Goal: Information Seeking & Learning: Learn about a topic

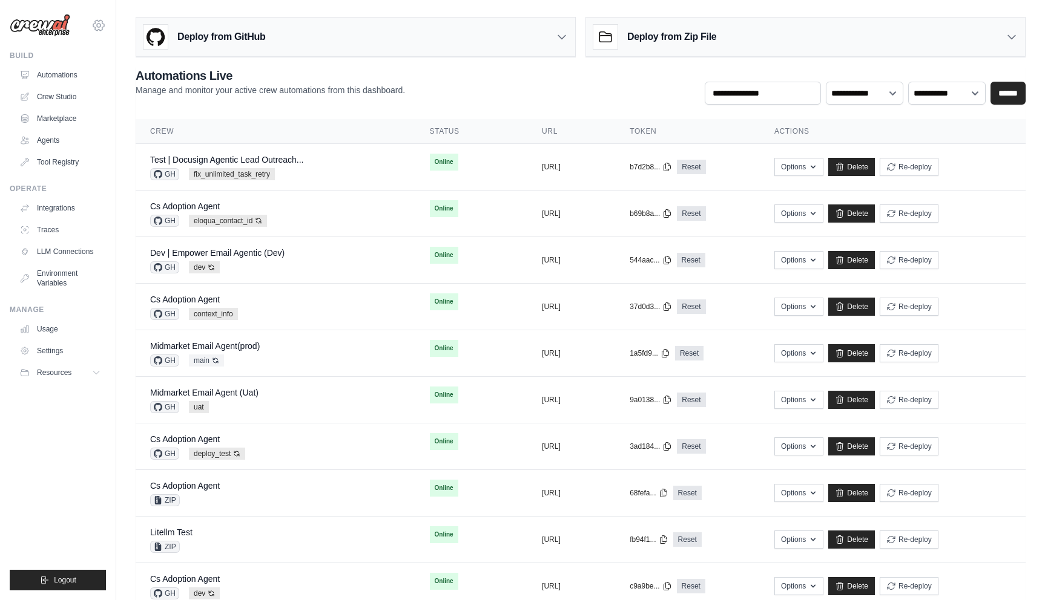
click at [96, 27] on icon at bounding box center [98, 25] width 15 height 15
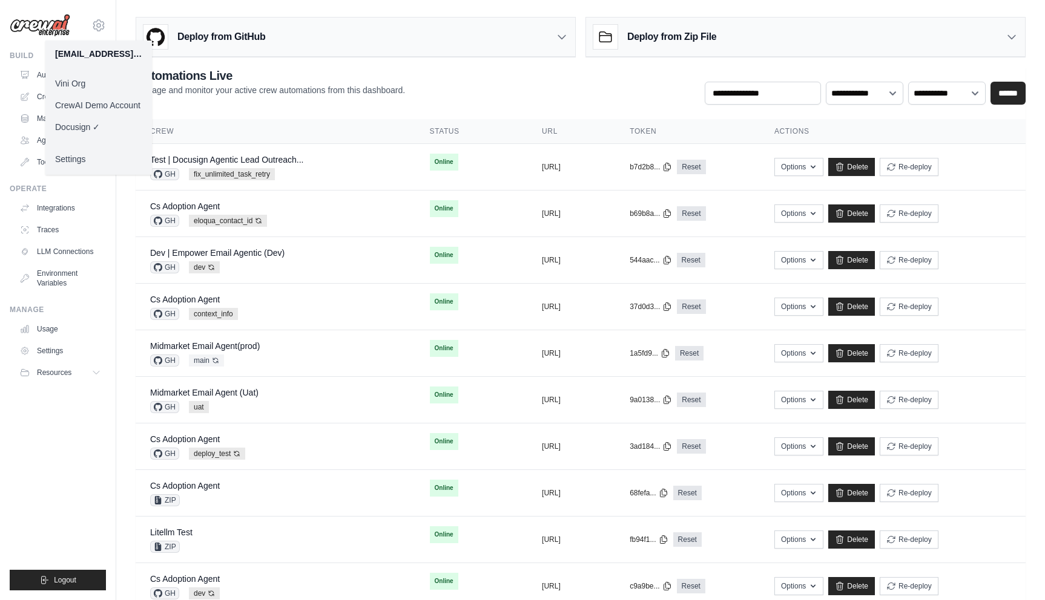
click at [104, 84] on link "Vini Org" at bounding box center [98, 84] width 107 height 22
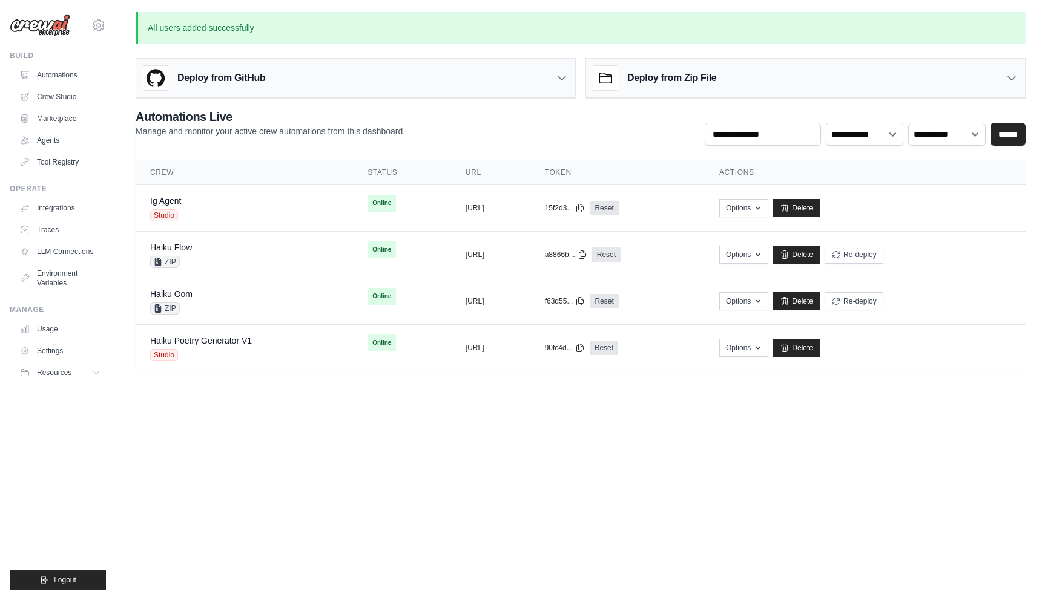
click at [104, 31] on icon at bounding box center [98, 25] width 15 height 15
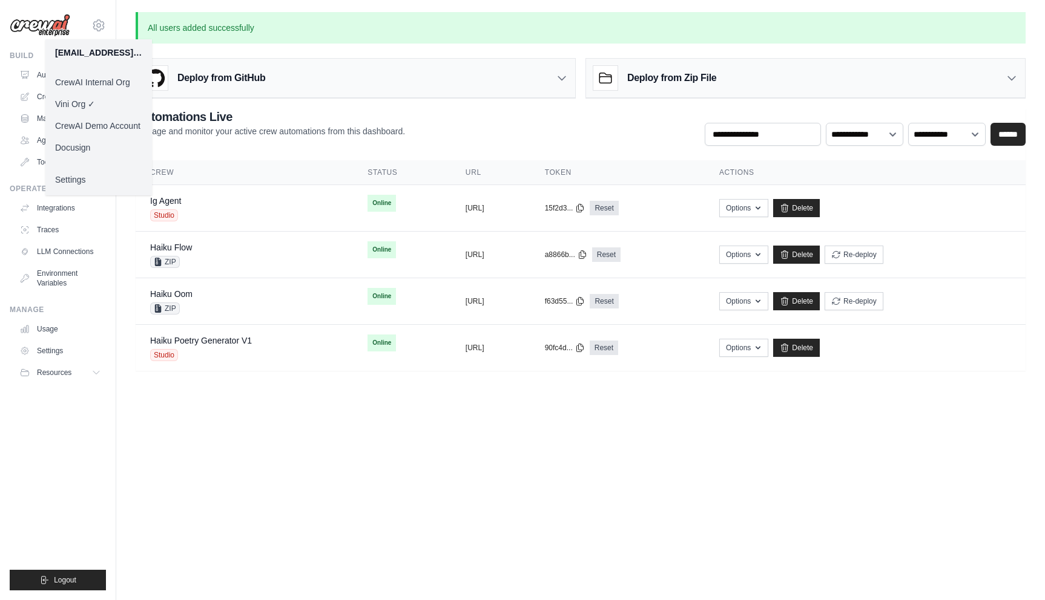
click at [109, 88] on link "CrewAI Internal Org" at bounding box center [98, 82] width 107 height 22
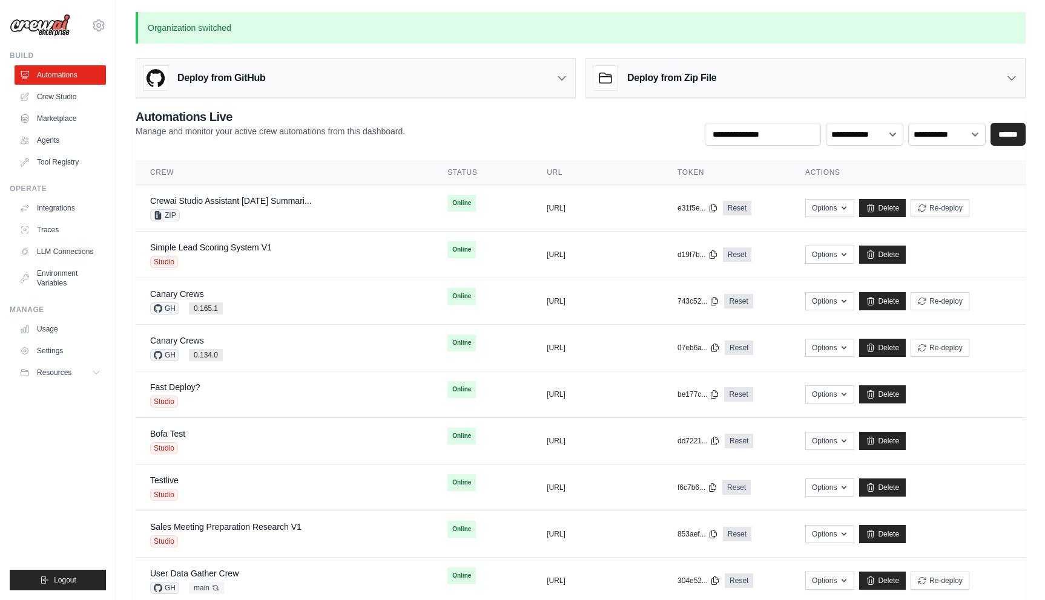
scroll to position [740, 0]
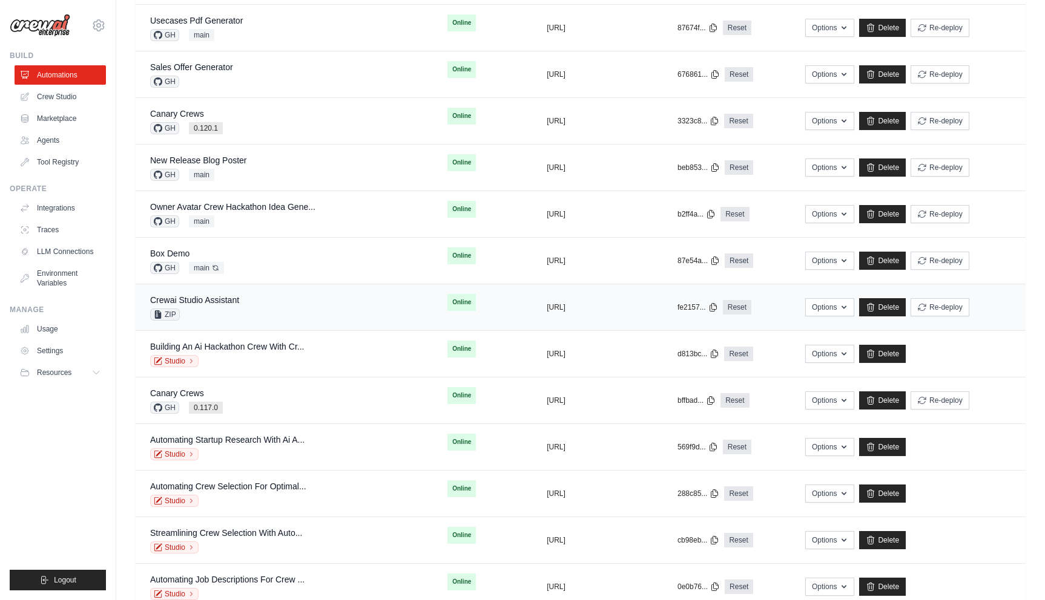
click at [242, 291] on td "Crewai Studio Assistant ZIP" at bounding box center [284, 307] width 297 height 47
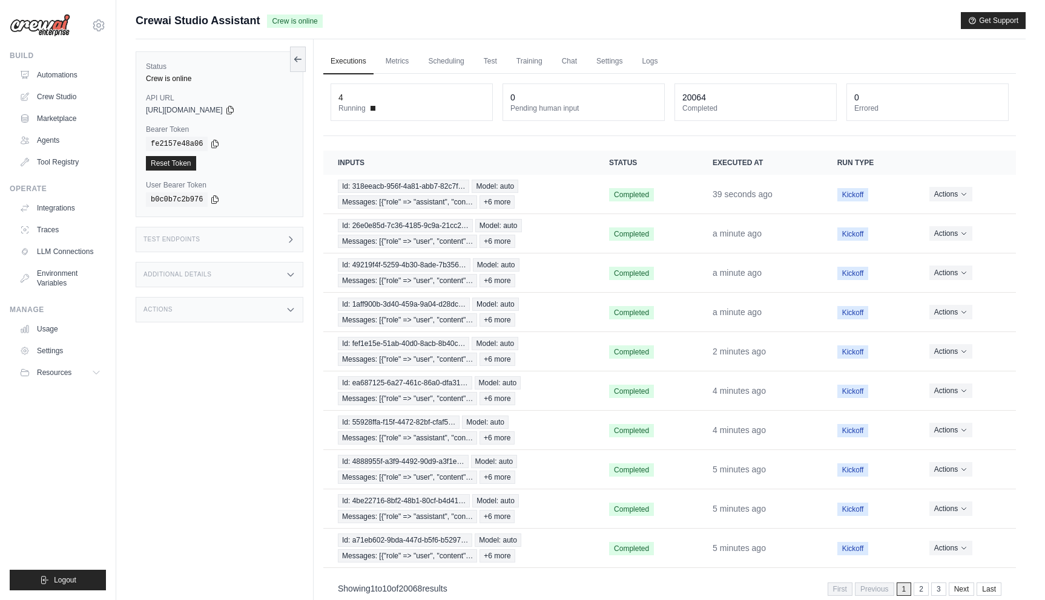
click at [166, 341] on div "Status Crew is online API URL copied https://crewai-studio-assistant-d0646015-2…" at bounding box center [225, 339] width 178 height 600
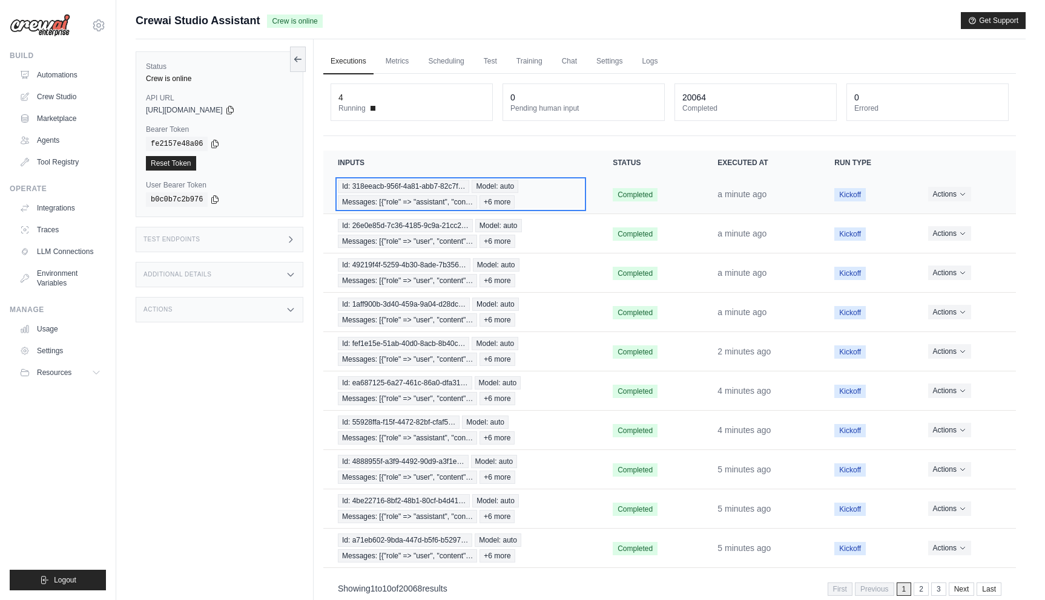
click at [527, 205] on div "Id: 318eeacb-956f-4a81-abb7-82c7f… Model: auto Messages: [{"role" => "assistant…" at bounding box center [461, 194] width 246 height 29
click at [607, 62] on link "Settings" at bounding box center [609, 61] width 41 height 25
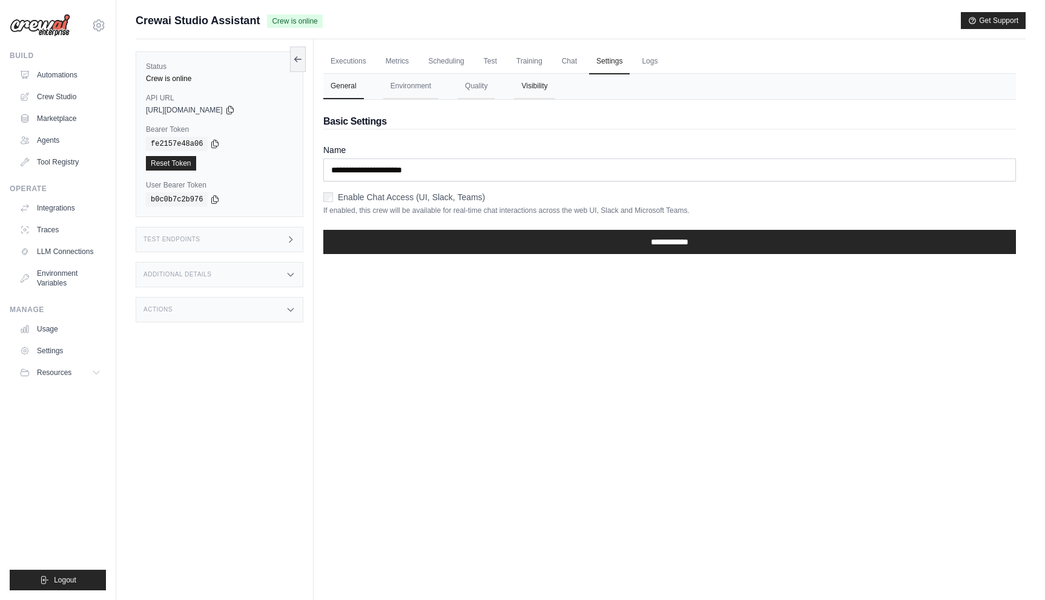
click at [523, 78] on button "Visibility" at bounding box center [534, 86] width 41 height 25
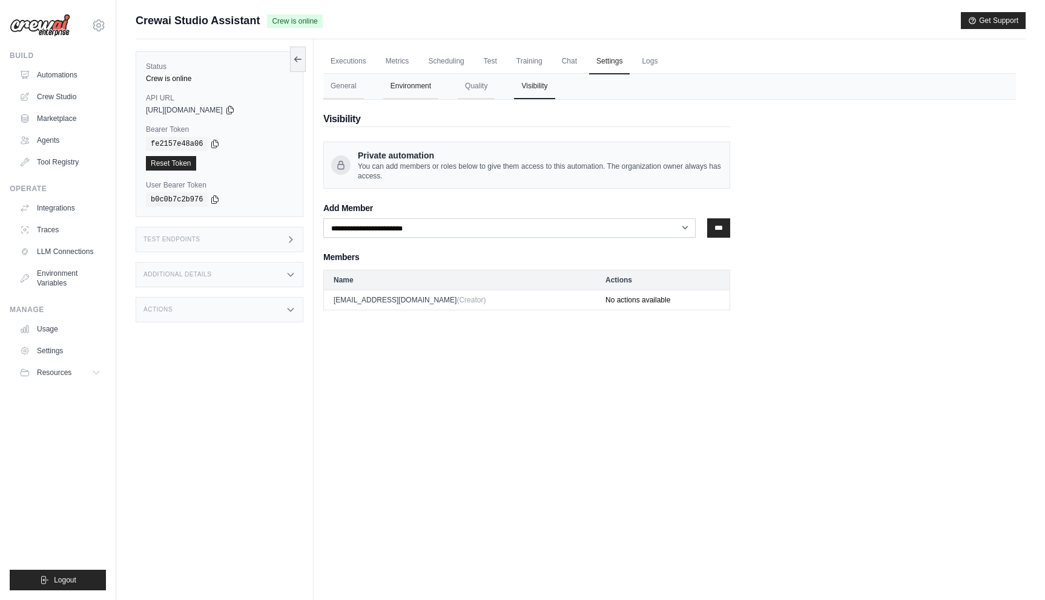
click at [398, 81] on button "Environment" at bounding box center [410, 86] width 55 height 25
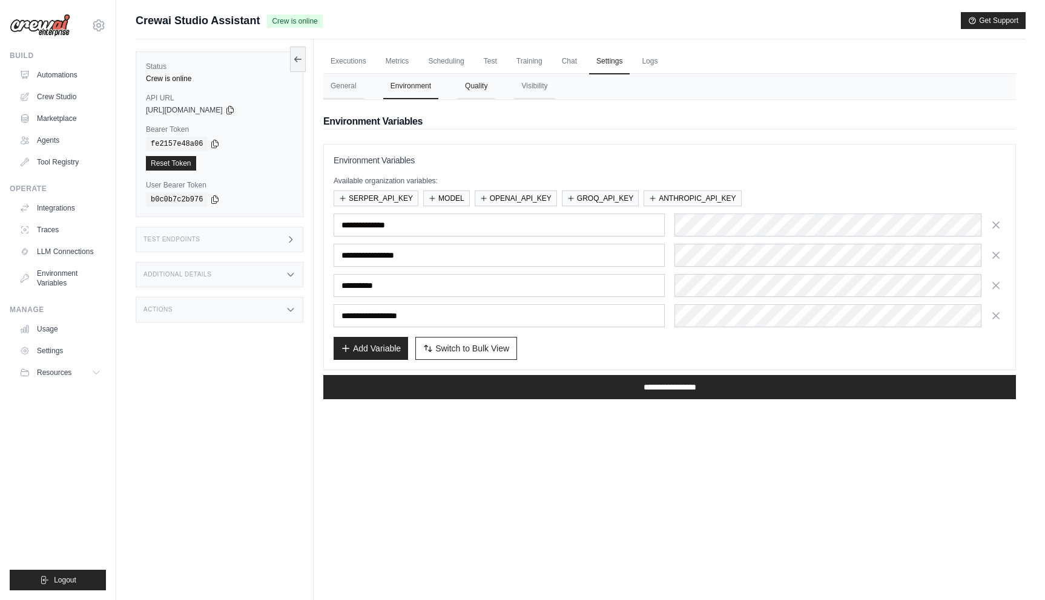
click at [459, 84] on button "Quality" at bounding box center [476, 86] width 37 height 25
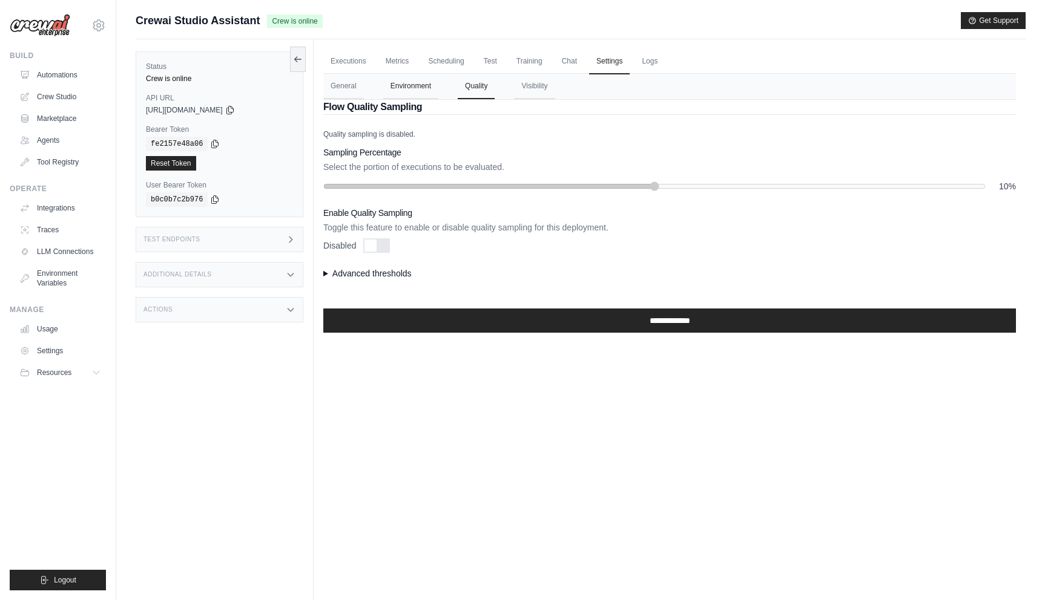
click at [419, 88] on button "Environment" at bounding box center [410, 86] width 55 height 25
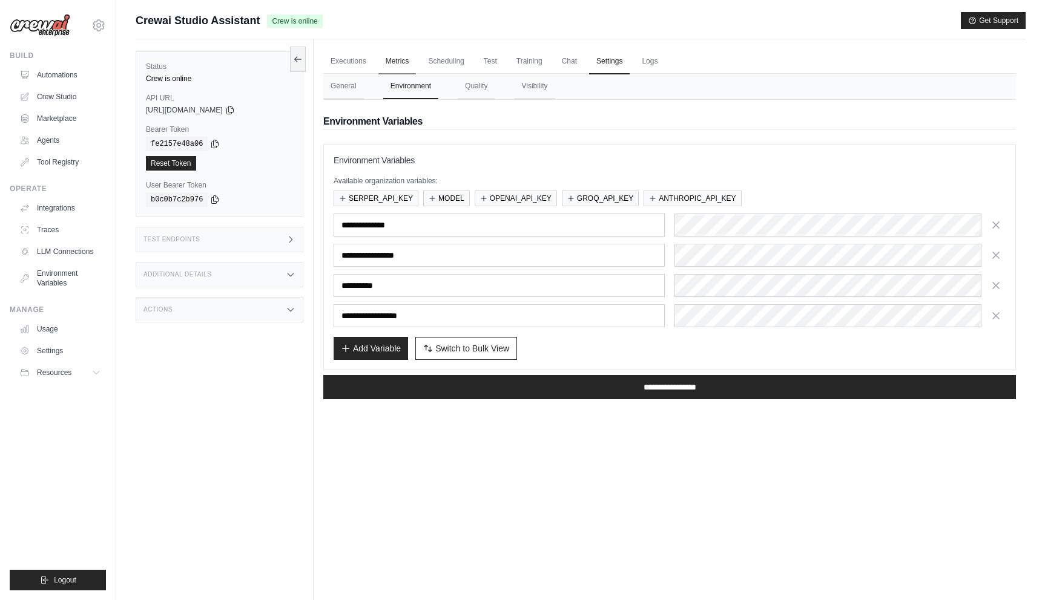
click at [398, 62] on link "Metrics" at bounding box center [397, 61] width 38 height 25
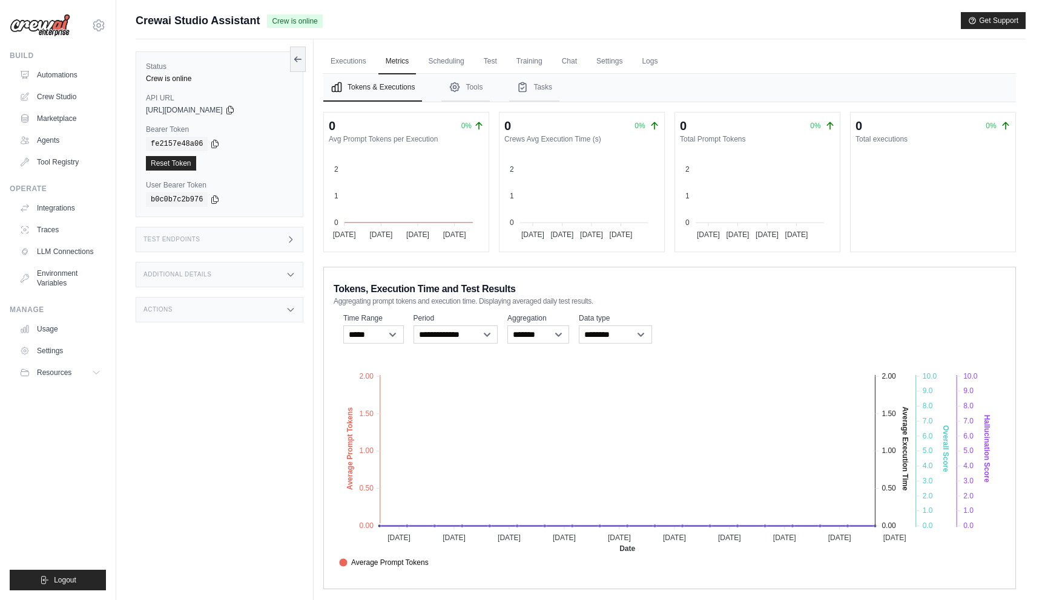
scroll to position [51, 0]
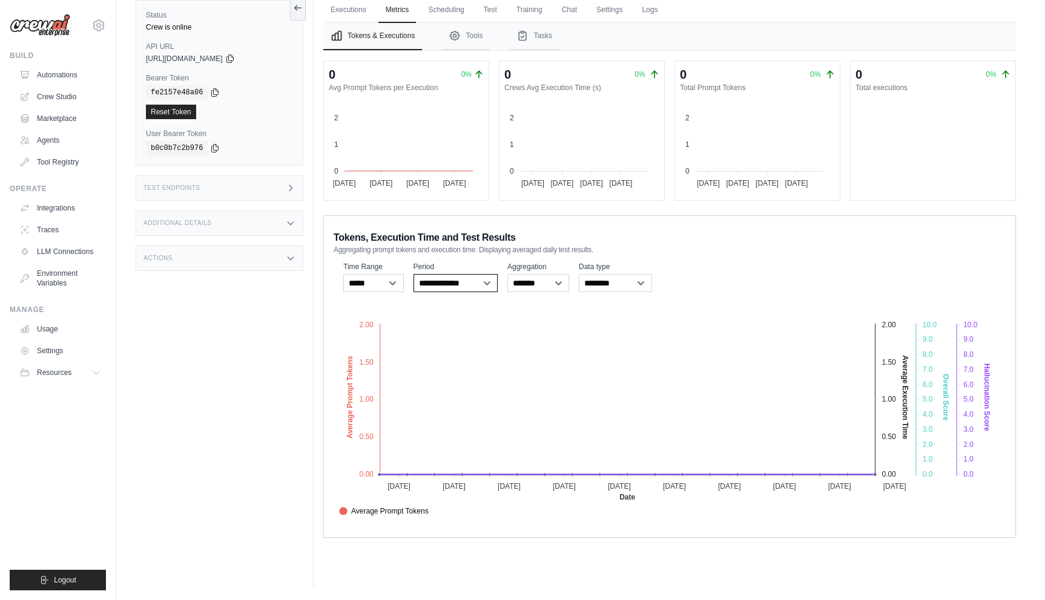
click at [446, 286] on select "**********" at bounding box center [455, 283] width 85 height 18
click at [473, 48] on button "Tools" at bounding box center [465, 36] width 48 height 28
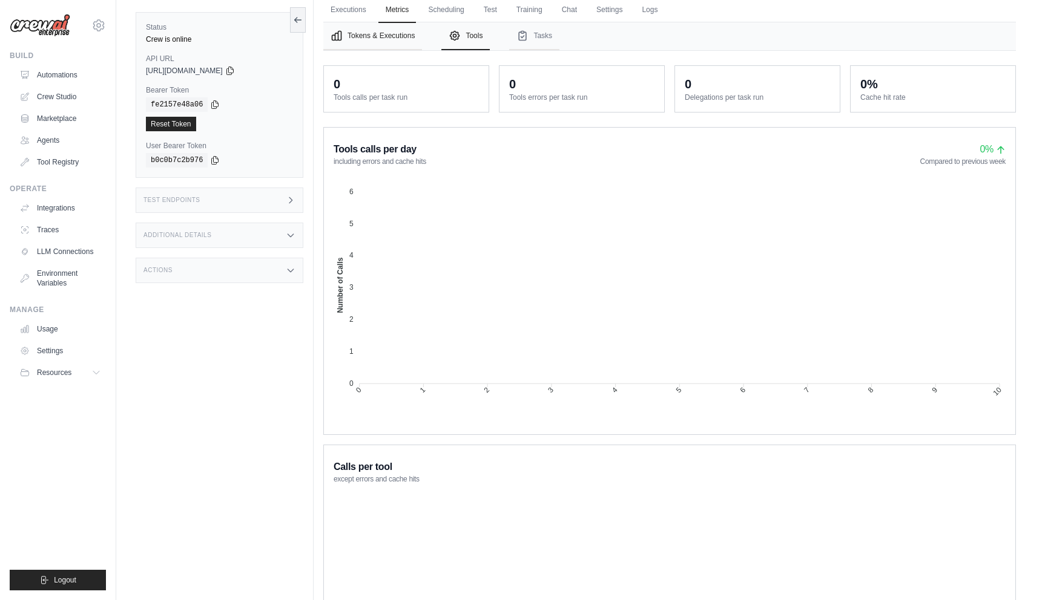
click at [403, 48] on button "Tokens & Executions" at bounding box center [372, 36] width 99 height 28
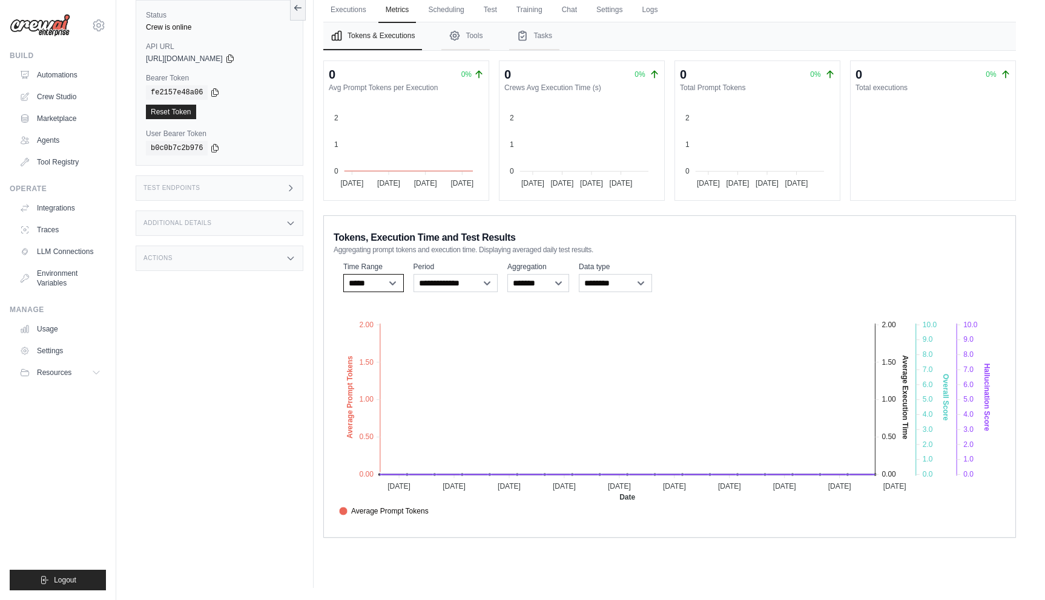
click at [373, 280] on select "***** ****** *******" at bounding box center [373, 283] width 61 height 18
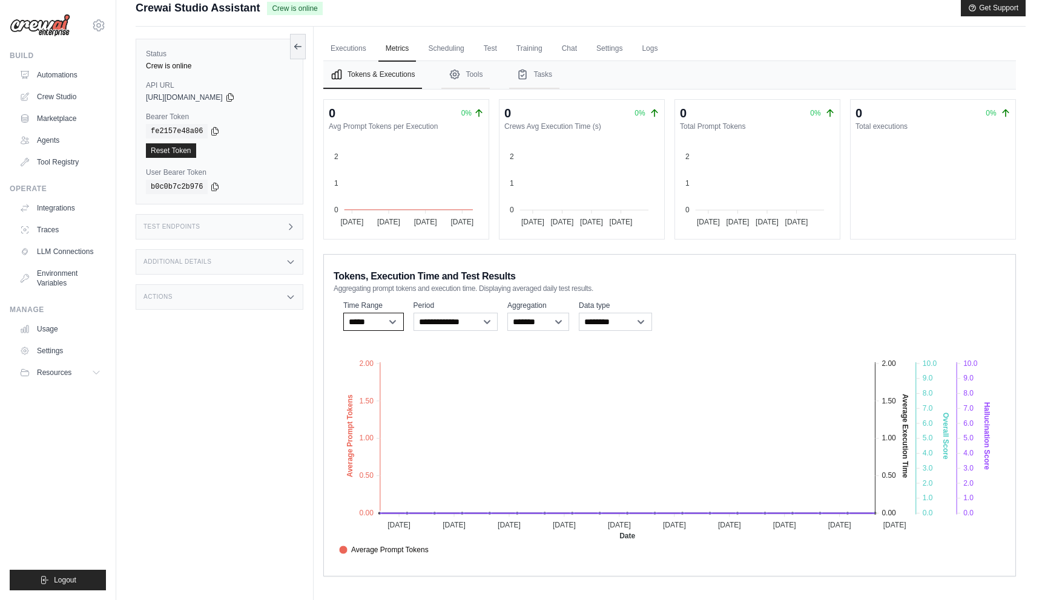
scroll to position [0, 0]
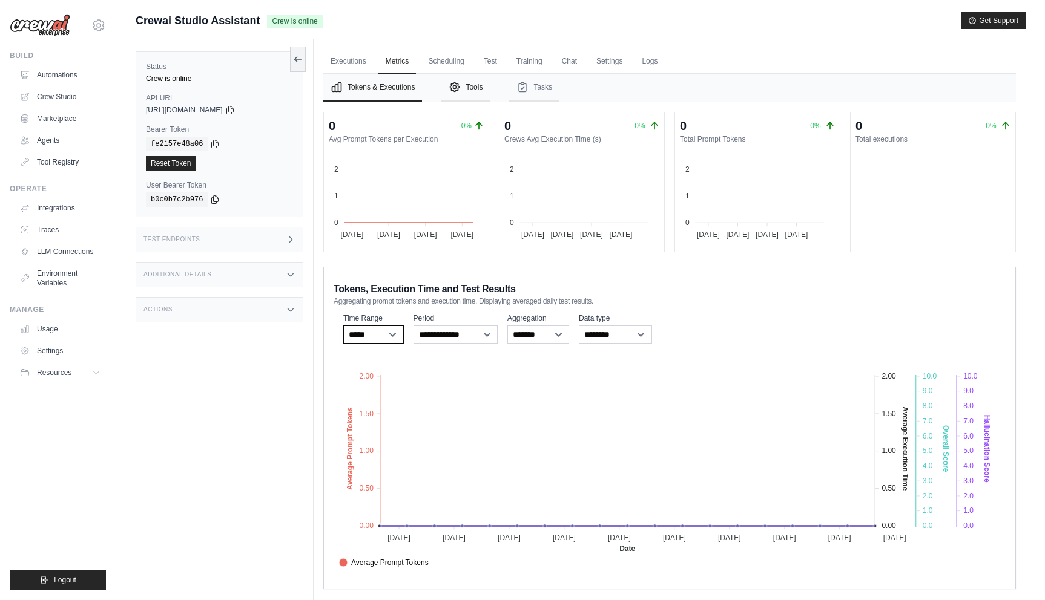
click at [462, 92] on button "Tools" at bounding box center [465, 88] width 48 height 28
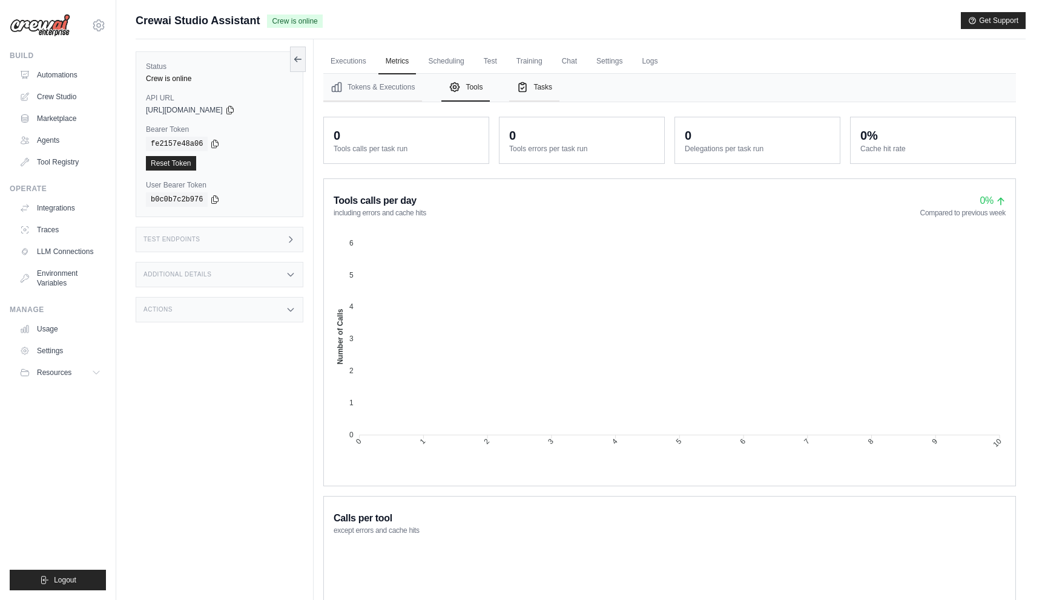
click at [518, 89] on icon "Tabs" at bounding box center [522, 87] width 12 height 12
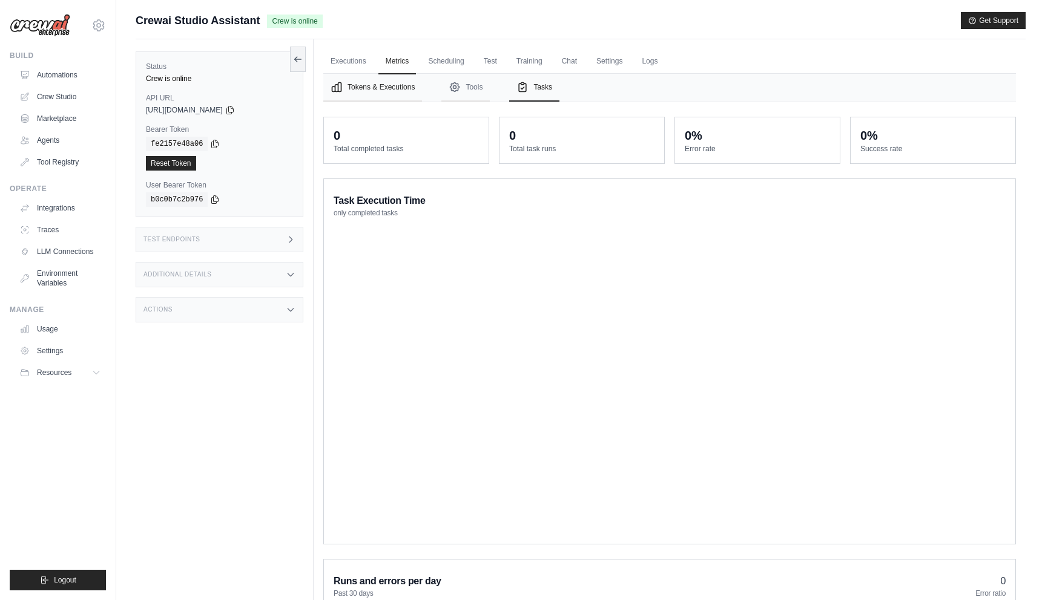
click at [421, 83] on button "Tokens & Executions" at bounding box center [372, 88] width 99 height 28
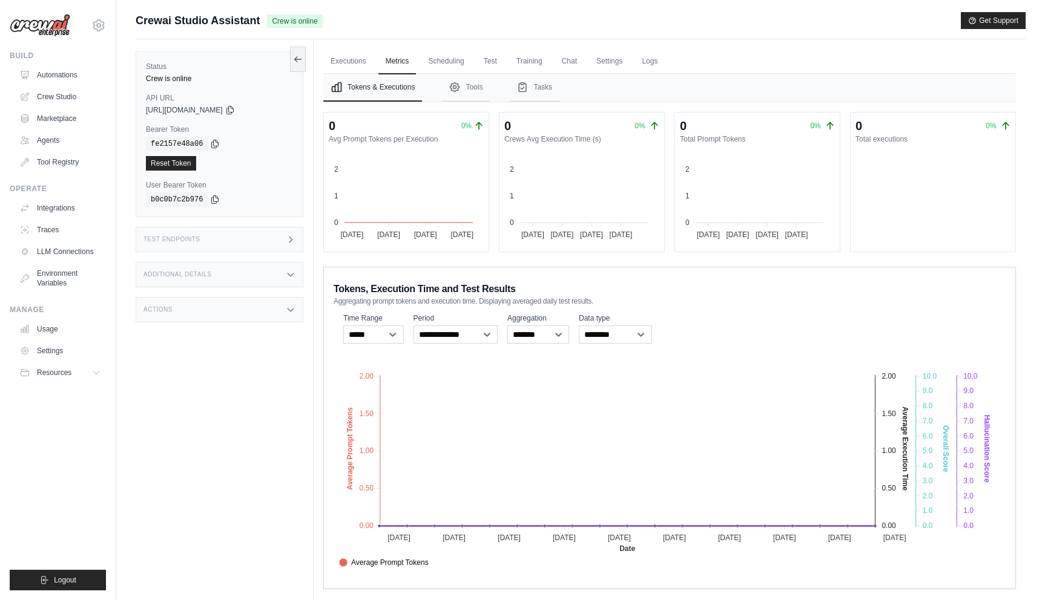
click at [570, 343] on div "**********" at bounding box center [670, 328] width 672 height 35
click at [547, 333] on select "******* *****" at bounding box center [538, 335] width 62 height 18
click at [507, 326] on select "******* *****" at bounding box center [538, 335] width 62 height 18
click at [220, 262] on div "Additional Details" at bounding box center [220, 274] width 168 height 25
drag, startPoint x: 240, startPoint y: 314, endPoint x: 273, endPoint y: 314, distance: 32.7
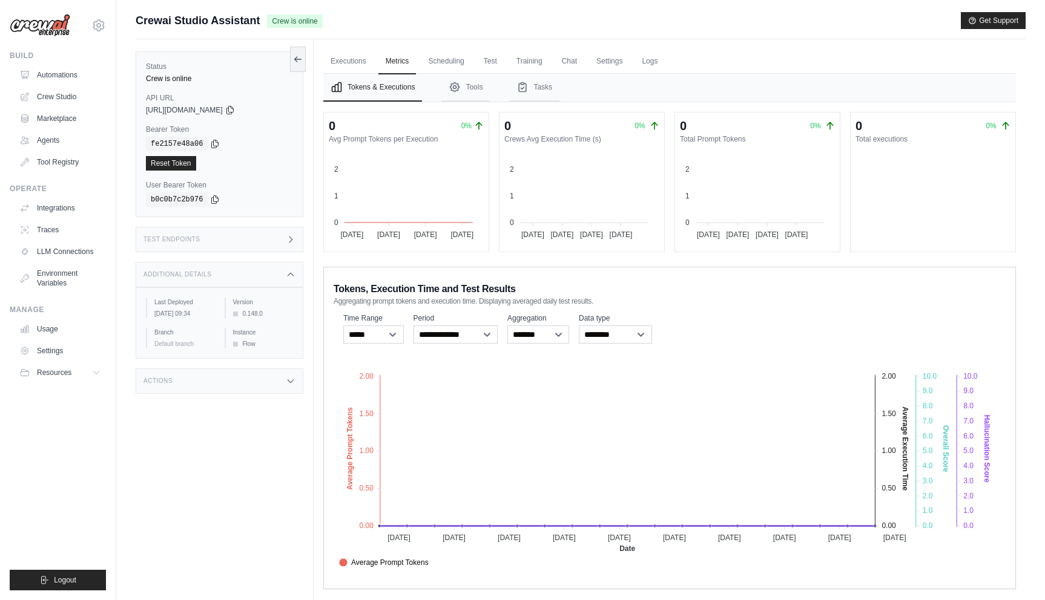
click at [273, 314] on div "0.148.0" at bounding box center [263, 313] width 61 height 9
drag, startPoint x: 272, startPoint y: 314, endPoint x: 226, endPoint y: 314, distance: 46.6
click at [226, 314] on div "Version 0.148.0" at bounding box center [259, 308] width 69 height 21
drag, startPoint x: 237, startPoint y: 314, endPoint x: 257, endPoint y: 314, distance: 19.4
click at [257, 314] on div "0.148.0" at bounding box center [263, 313] width 61 height 9
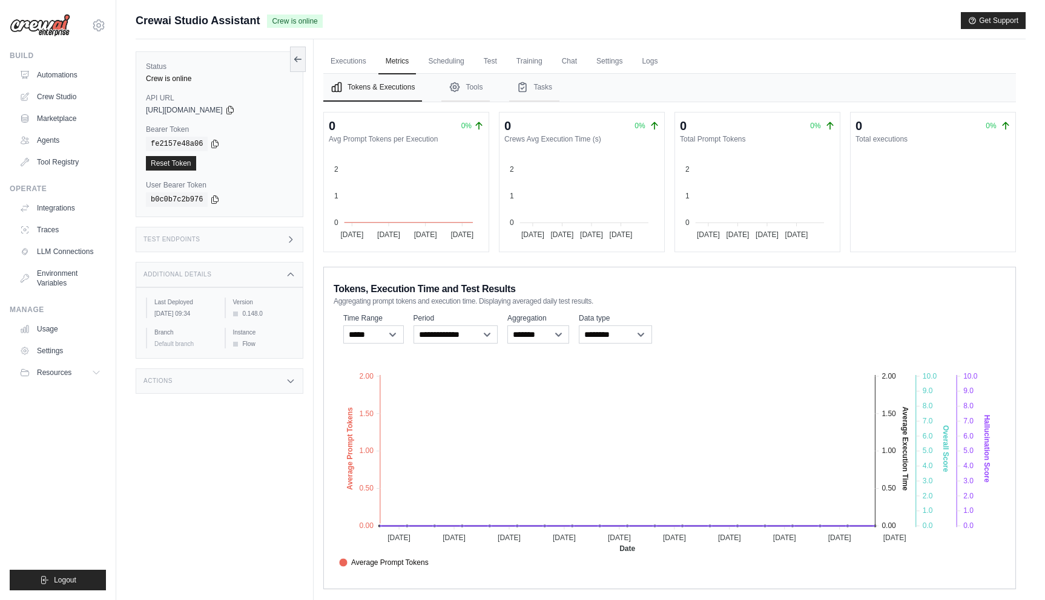
click at [257, 314] on div "0.148.0" at bounding box center [263, 313] width 61 height 9
click at [363, 58] on link "Executions" at bounding box center [348, 61] width 50 height 25
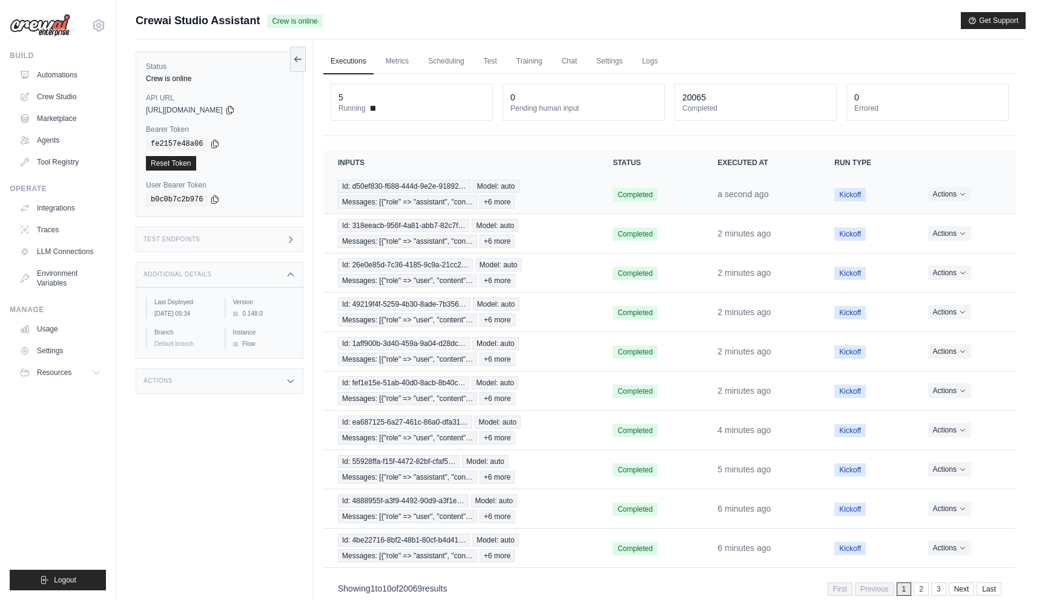
click at [553, 178] on td "Id: d50ef830-f688-444d-9e2e-91892… Model: auto Messages: [{"role" => "assistant…" at bounding box center [460, 194] width 275 height 39
click at [550, 186] on div "Id: d50ef830-f688-444d-9e2e-91892… Model: auto Messages: [{"role" => "assistant…" at bounding box center [461, 194] width 246 height 29
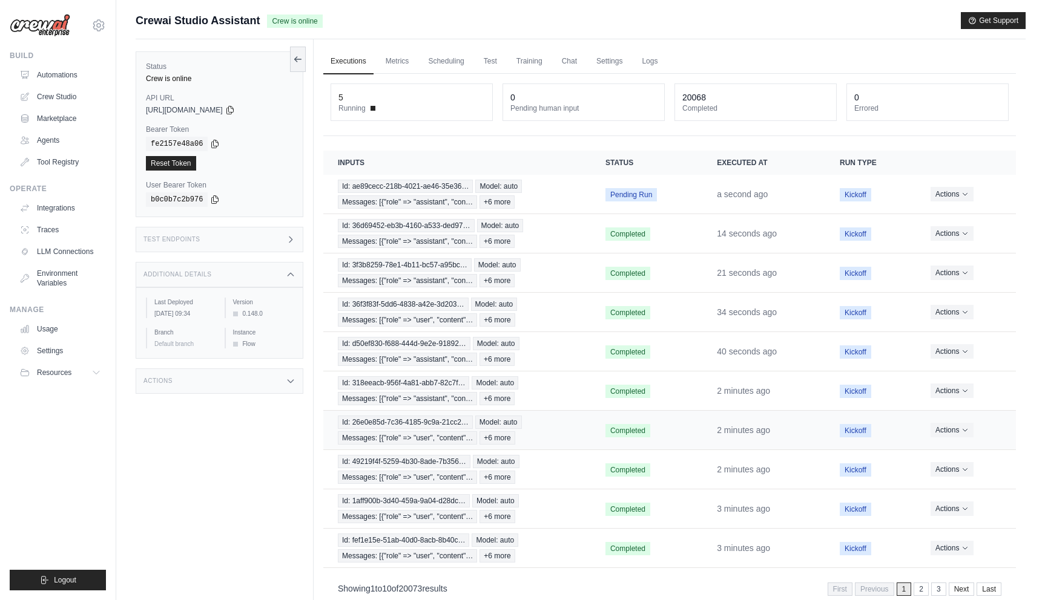
scroll to position [49, 0]
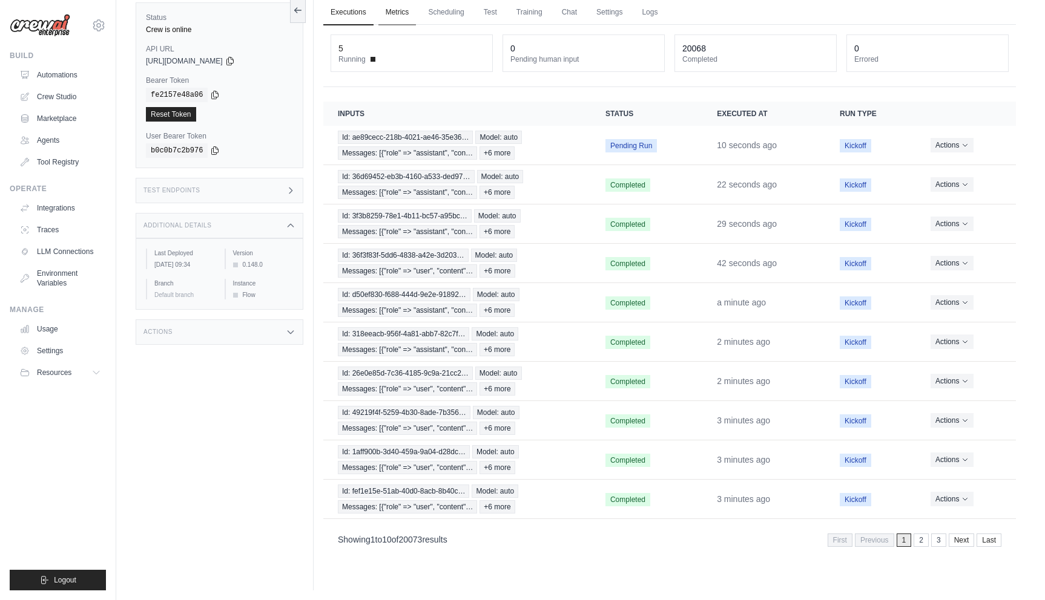
click at [390, 12] on link "Metrics" at bounding box center [397, 12] width 38 height 25
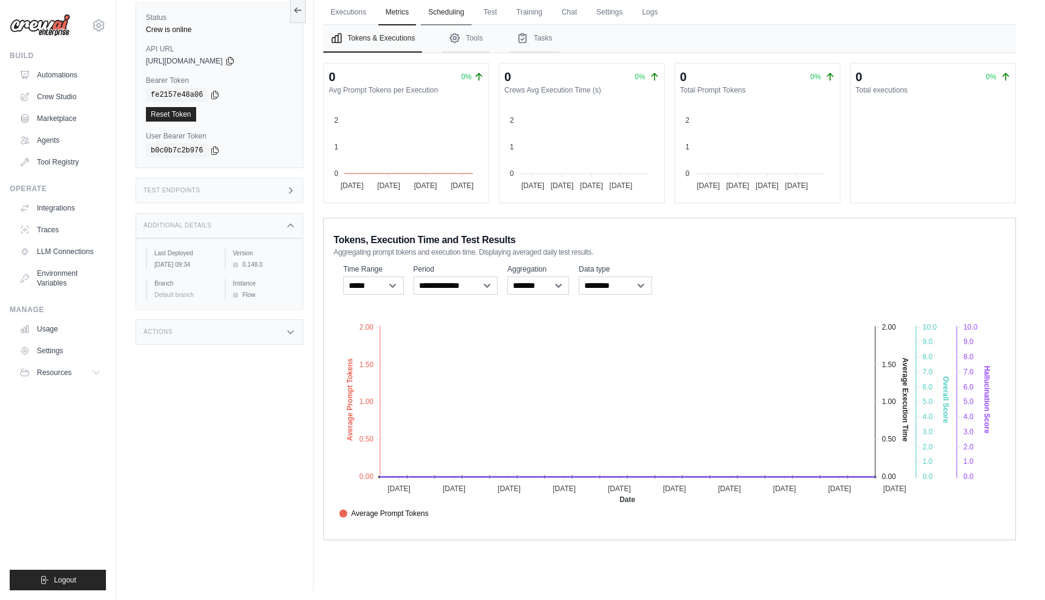
click at [445, 7] on link "Scheduling" at bounding box center [446, 12] width 50 height 25
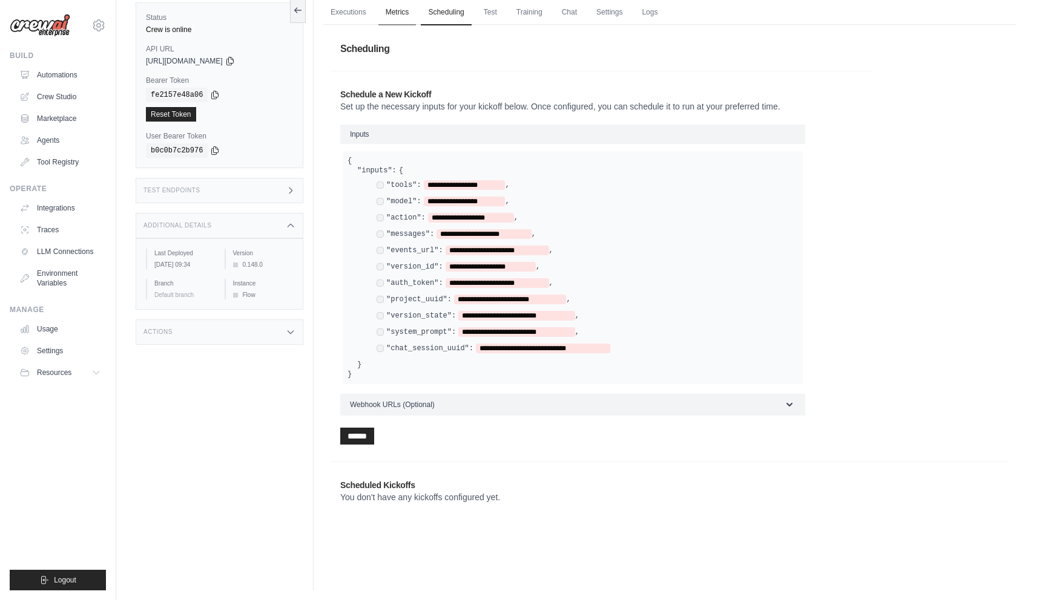
click at [409, 10] on link "Metrics" at bounding box center [397, 12] width 38 height 25
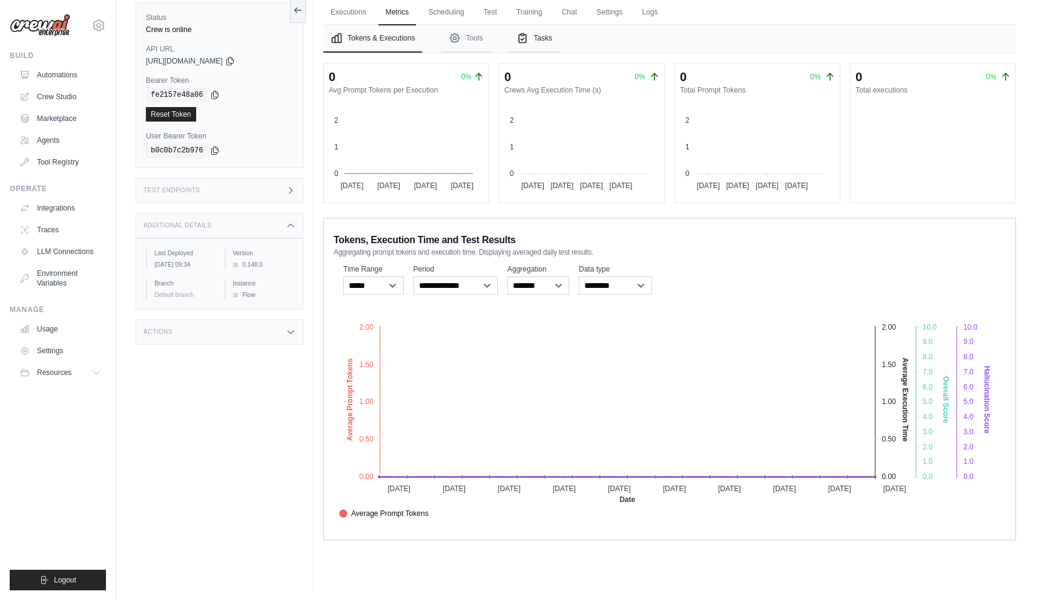
click at [516, 31] on button "Tasks" at bounding box center [534, 39] width 50 height 28
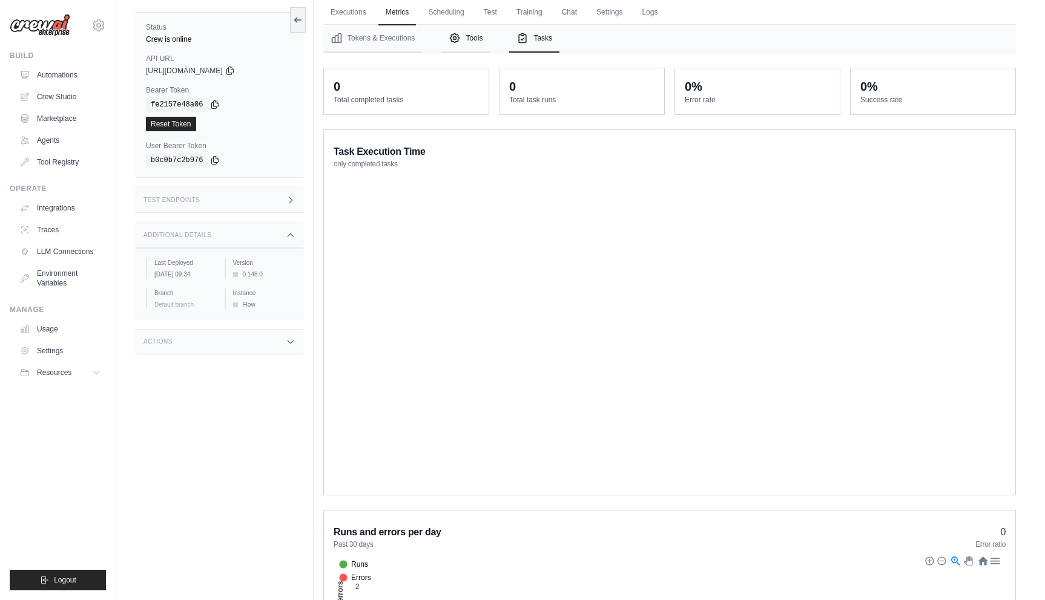
click at [479, 38] on button "Tools" at bounding box center [465, 39] width 48 height 28
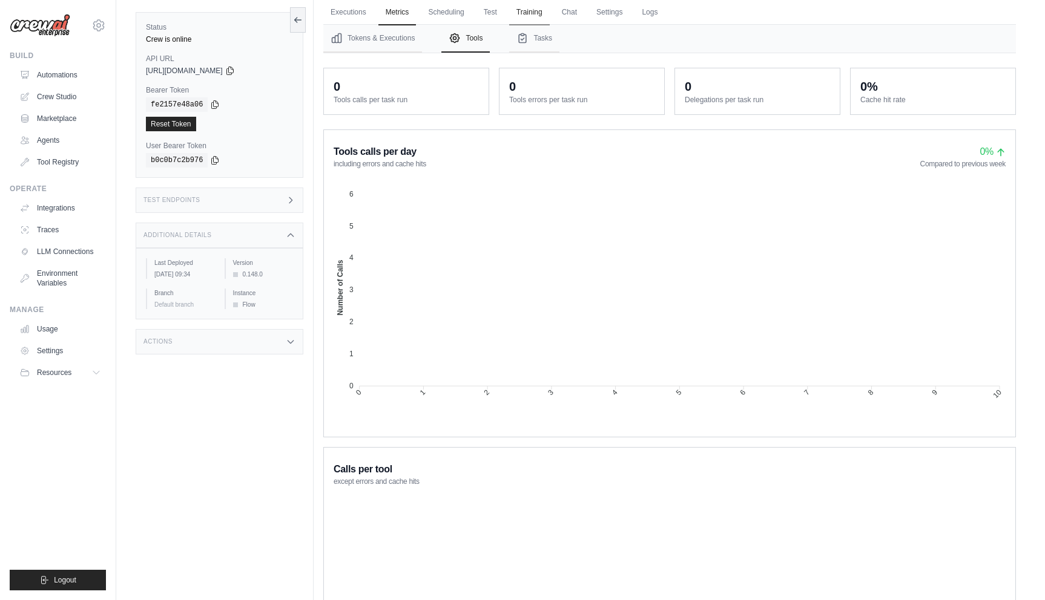
click at [527, 19] on link "Training" at bounding box center [529, 12] width 41 height 25
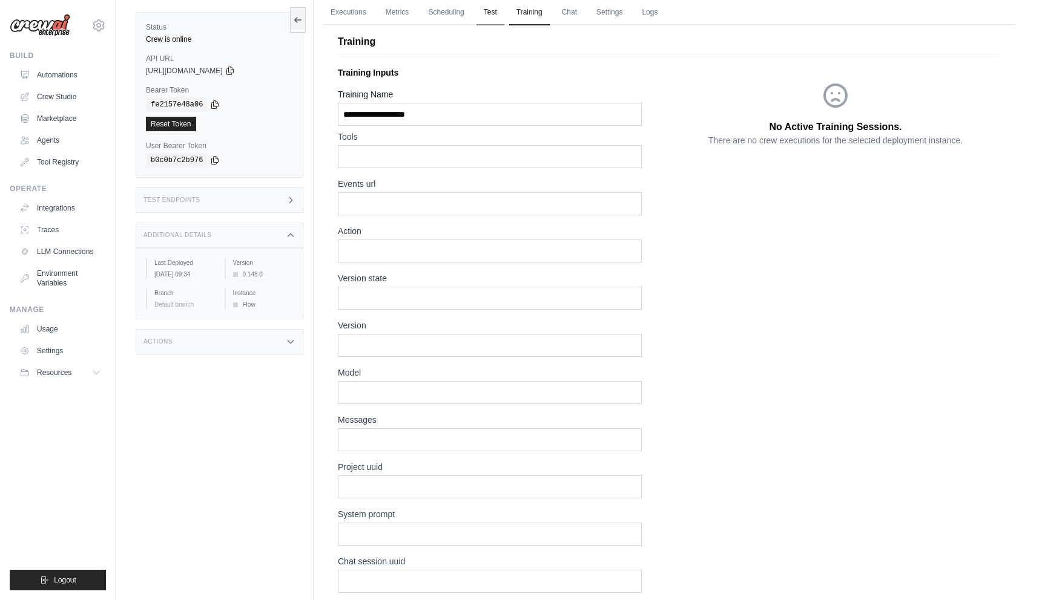
click at [493, 18] on link "Test" at bounding box center [490, 12] width 28 height 25
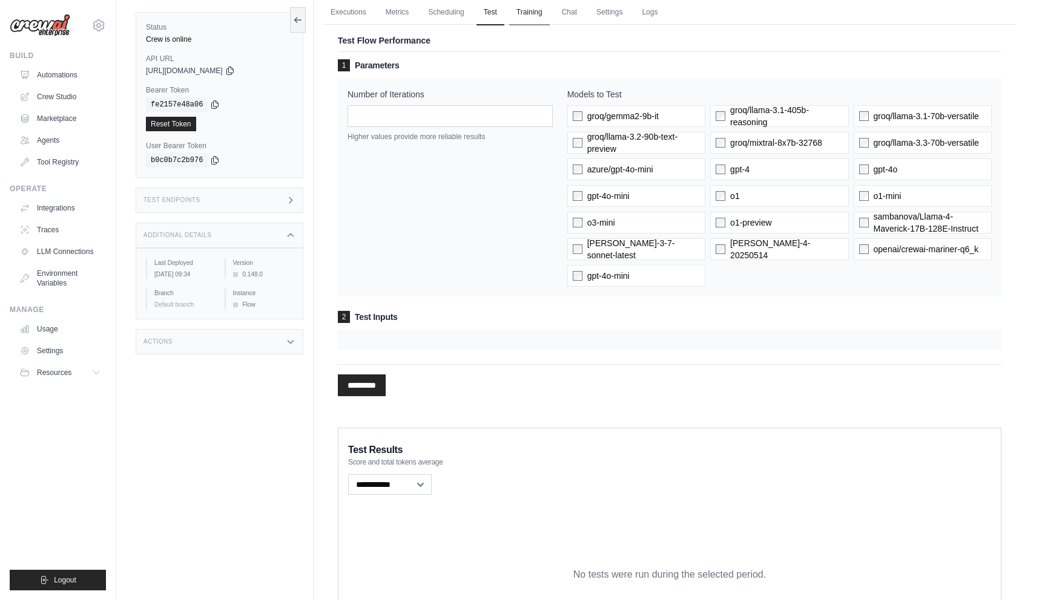
click at [528, 19] on link "Training" at bounding box center [529, 12] width 41 height 25
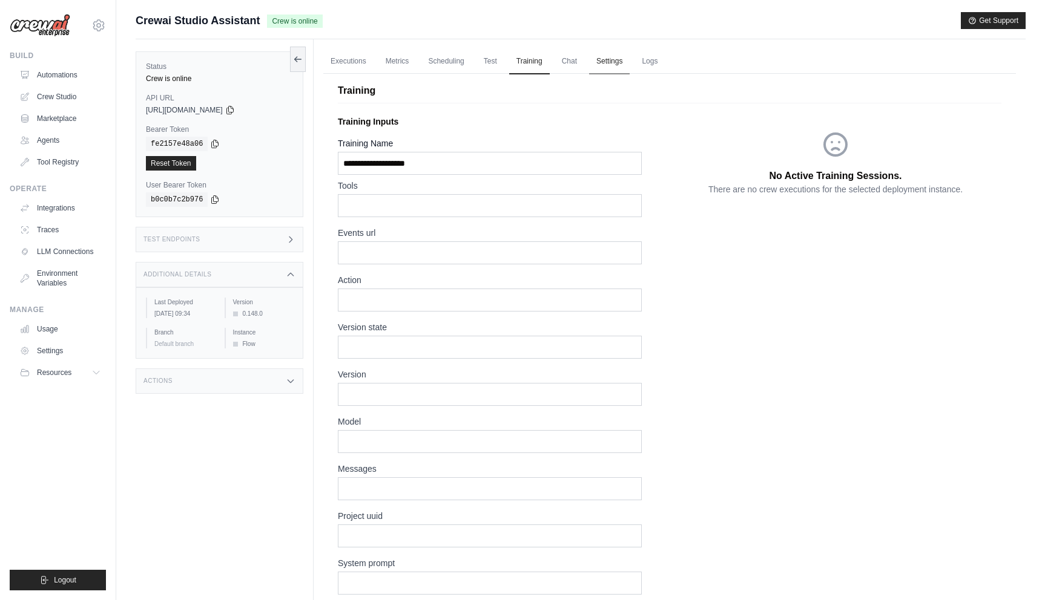
click at [599, 69] on link "Settings" at bounding box center [609, 61] width 41 height 25
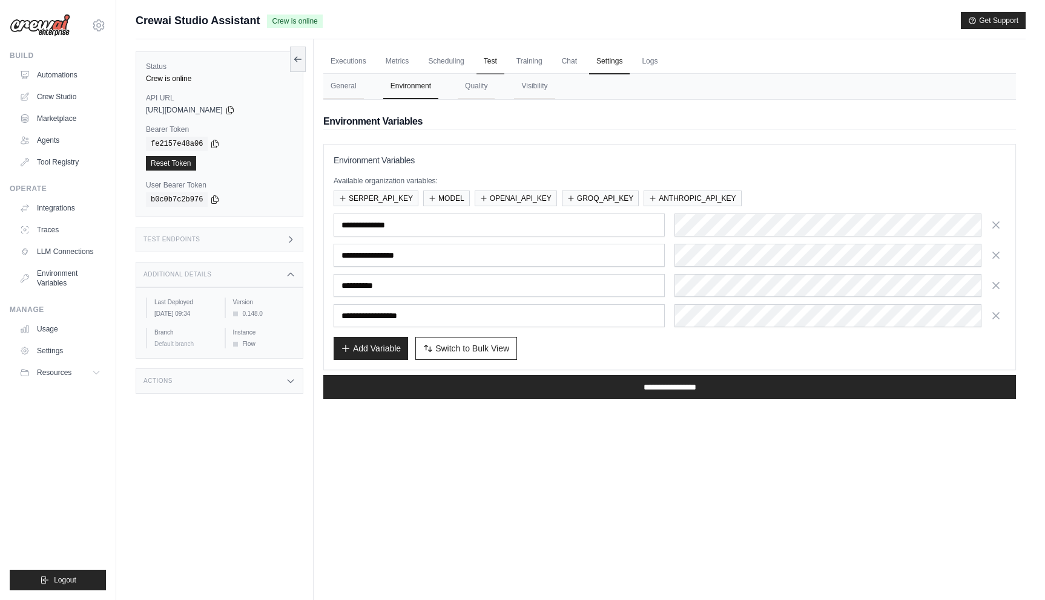
click at [482, 66] on link "Test" at bounding box center [490, 61] width 28 height 25
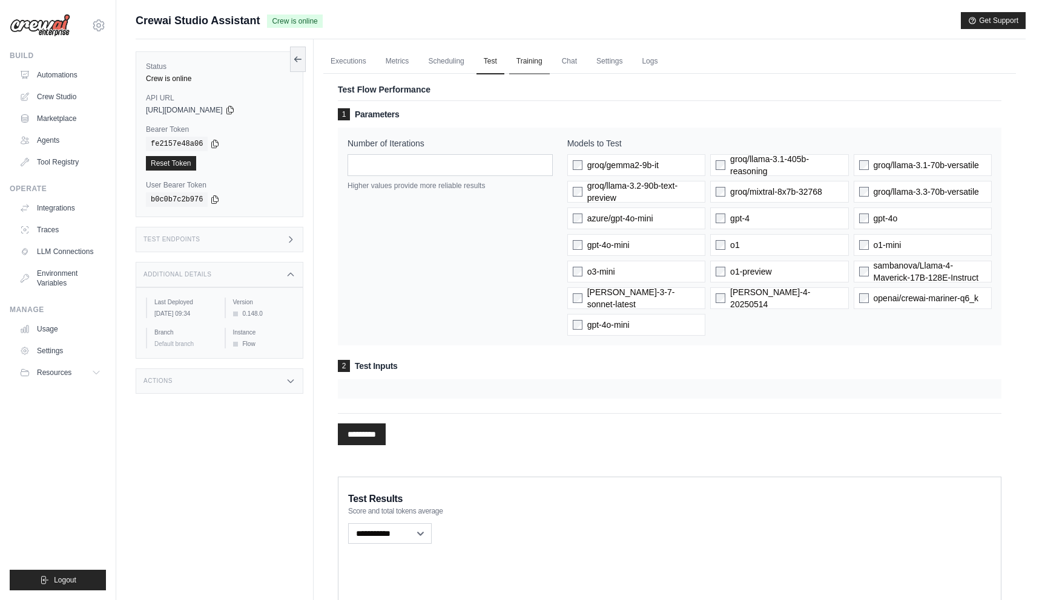
click at [512, 64] on link "Training" at bounding box center [529, 61] width 41 height 25
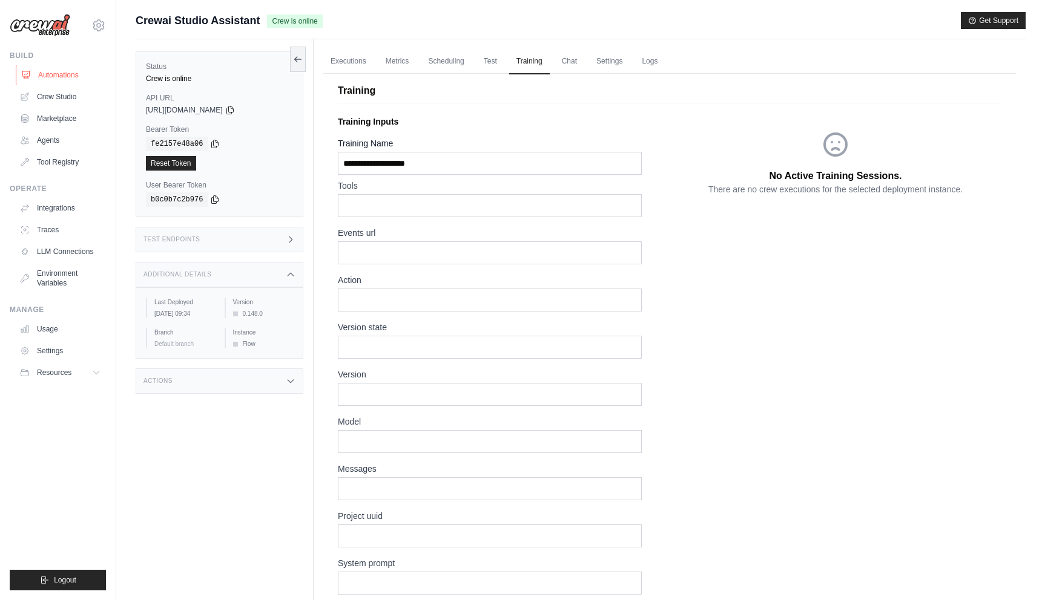
scroll to position [67, 0]
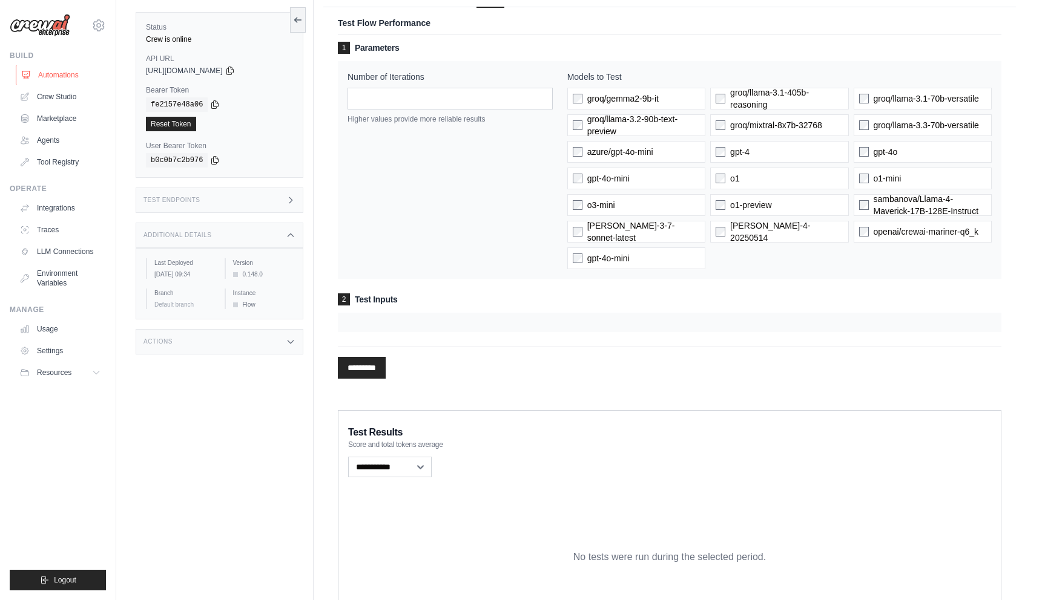
click at [56, 71] on link "Automations" at bounding box center [61, 74] width 91 height 19
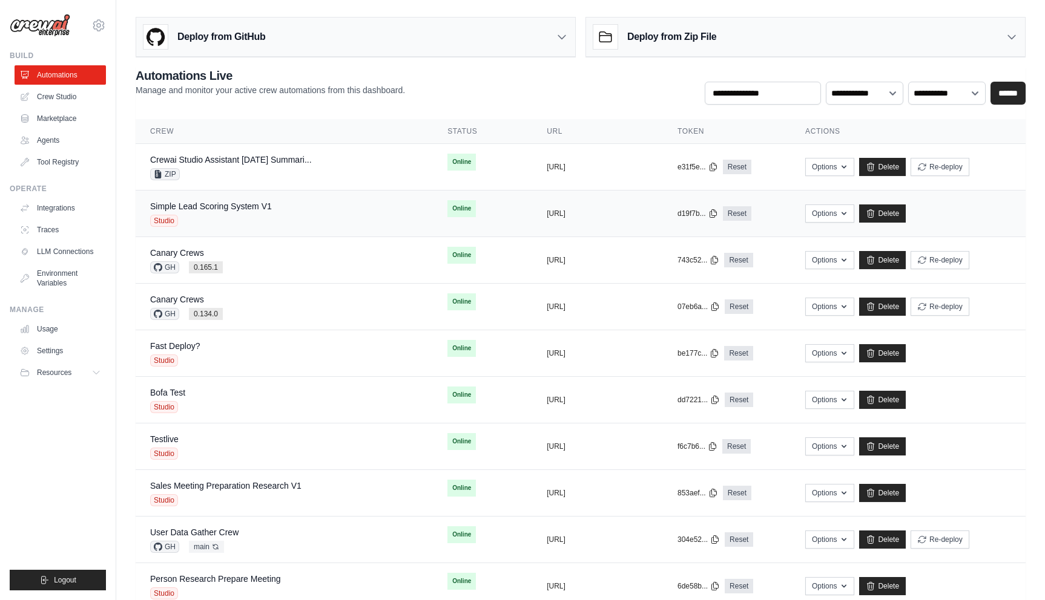
click at [223, 215] on div "Studio" at bounding box center [211, 221] width 122 height 12
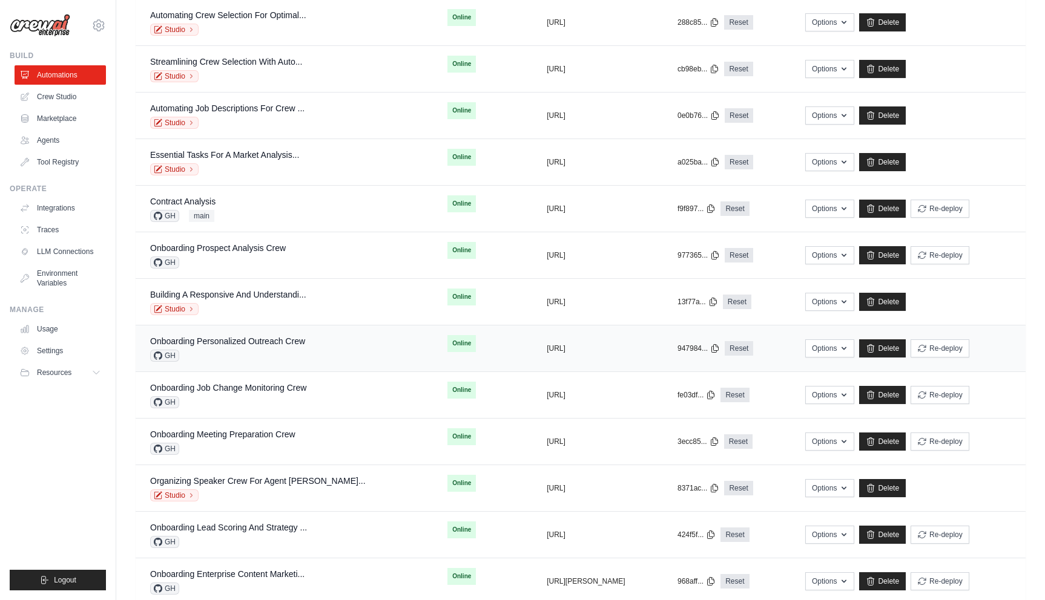
scroll to position [1565, 0]
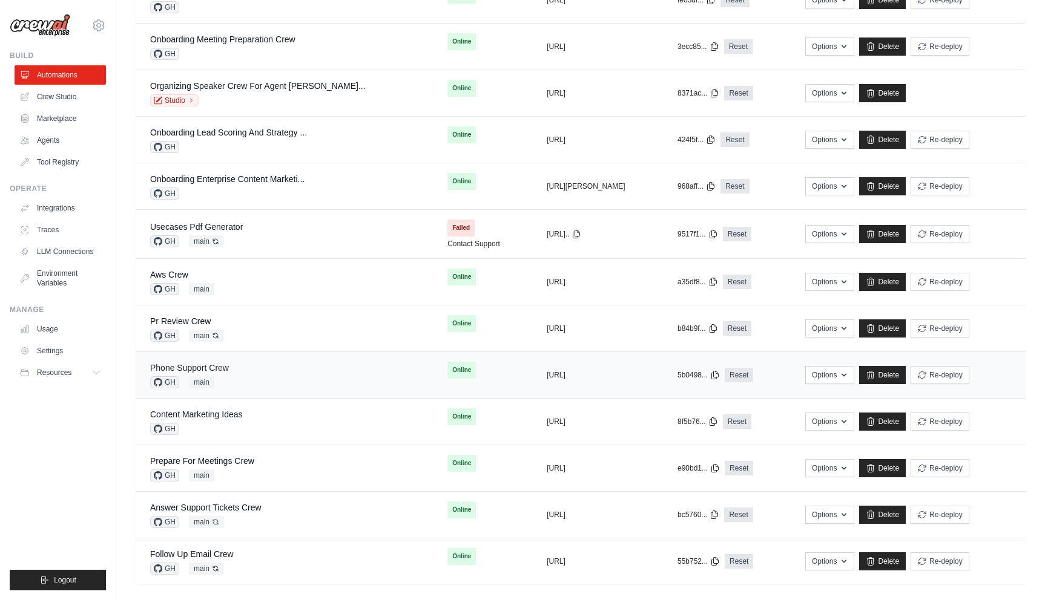
click at [220, 371] on link "Phone Support Crew" at bounding box center [189, 368] width 79 height 10
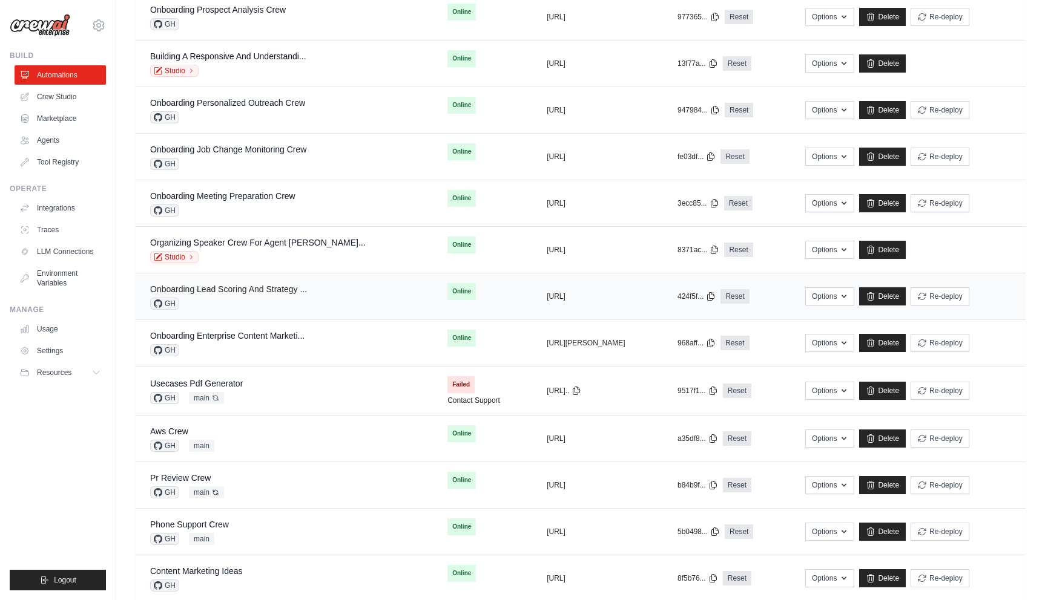
scroll to position [1576, 0]
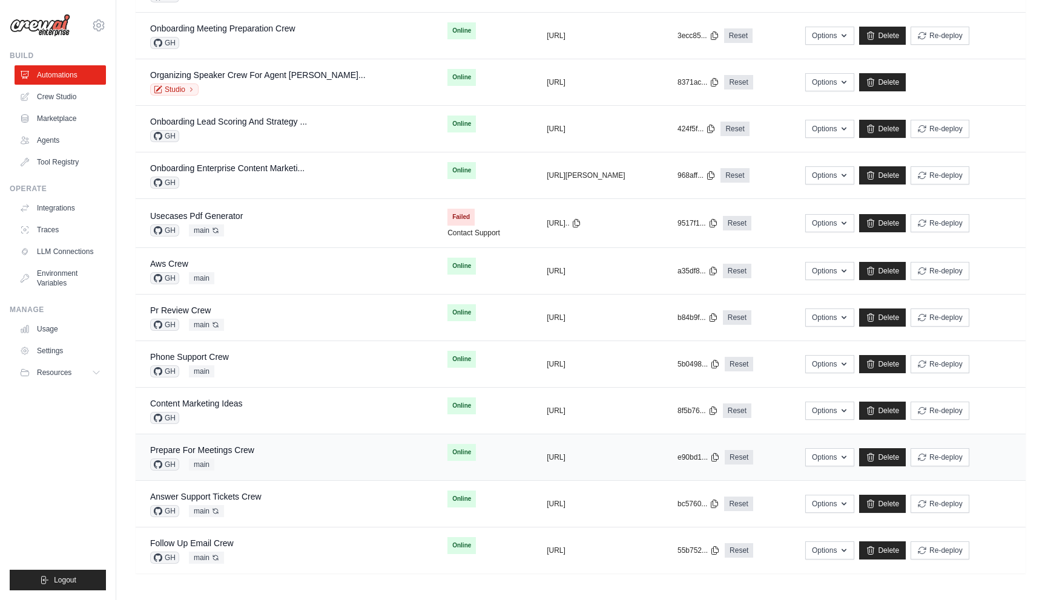
click at [244, 460] on div "GH main" at bounding box center [202, 465] width 104 height 12
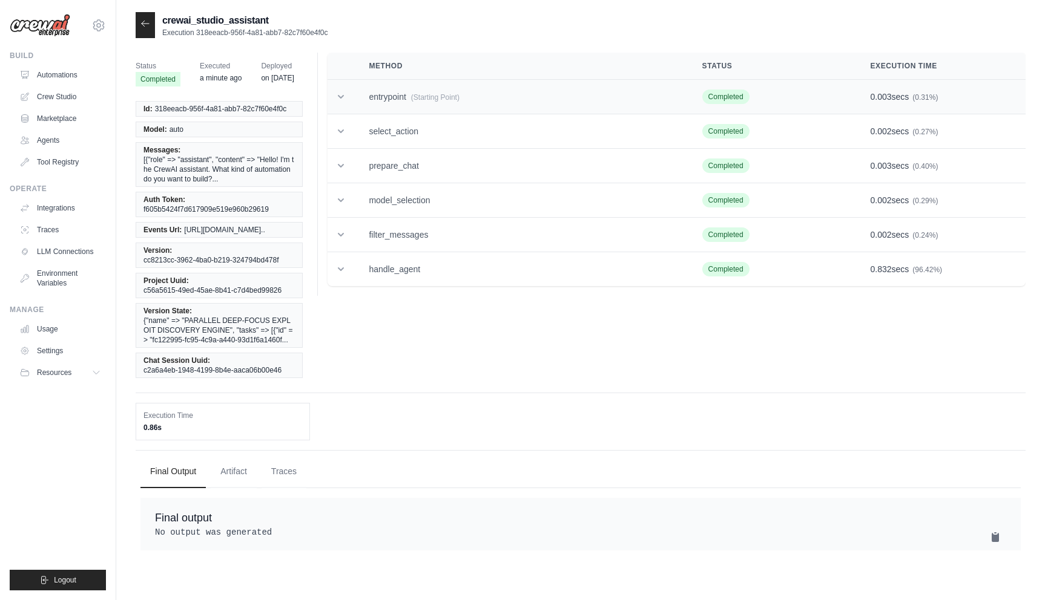
click at [475, 90] on td "entrypoint (Starting Point)" at bounding box center [520, 97] width 333 height 35
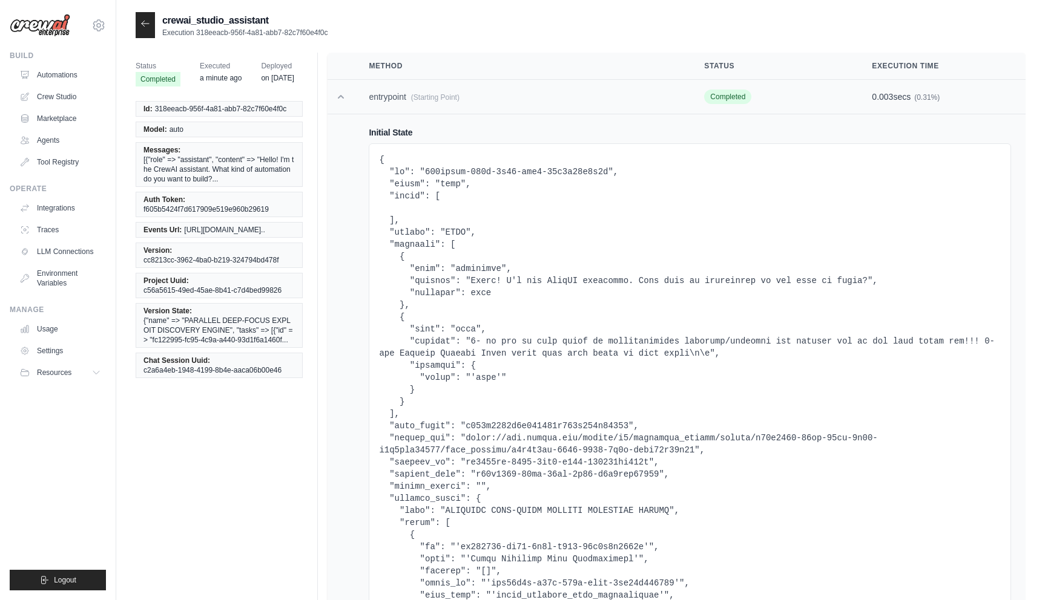
click at [473, 99] on td "entrypoint (Starting Point)" at bounding box center [521, 97] width 335 height 35
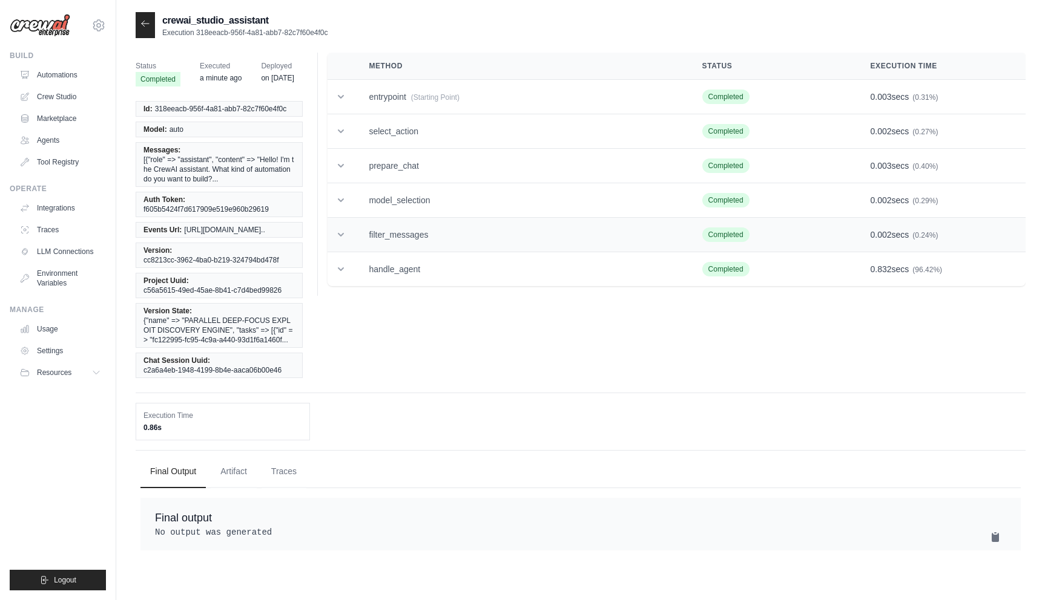
click at [487, 227] on td "filter_messages" at bounding box center [520, 235] width 333 height 35
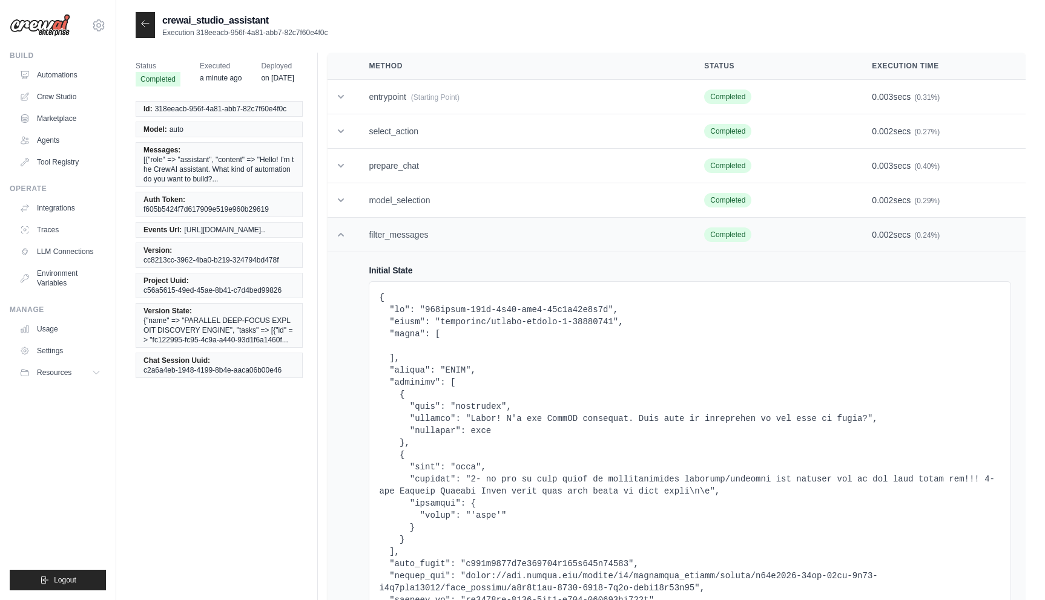
click at [487, 234] on td "filter_messages" at bounding box center [521, 235] width 335 height 35
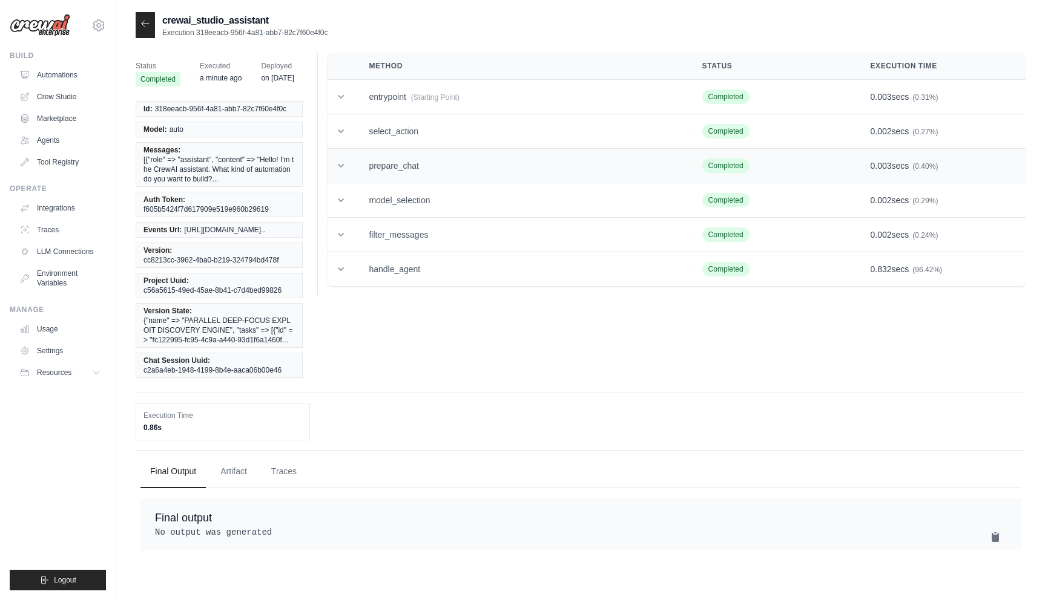
click at [487, 153] on td "prepare_chat" at bounding box center [520, 166] width 333 height 35
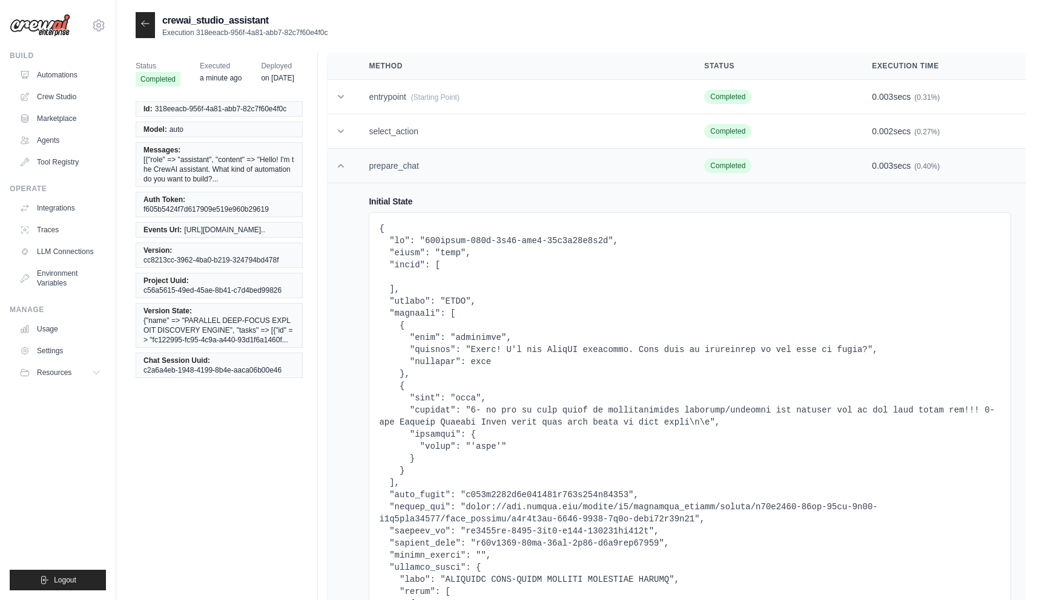
click at [487, 153] on td "prepare_chat" at bounding box center [521, 166] width 335 height 35
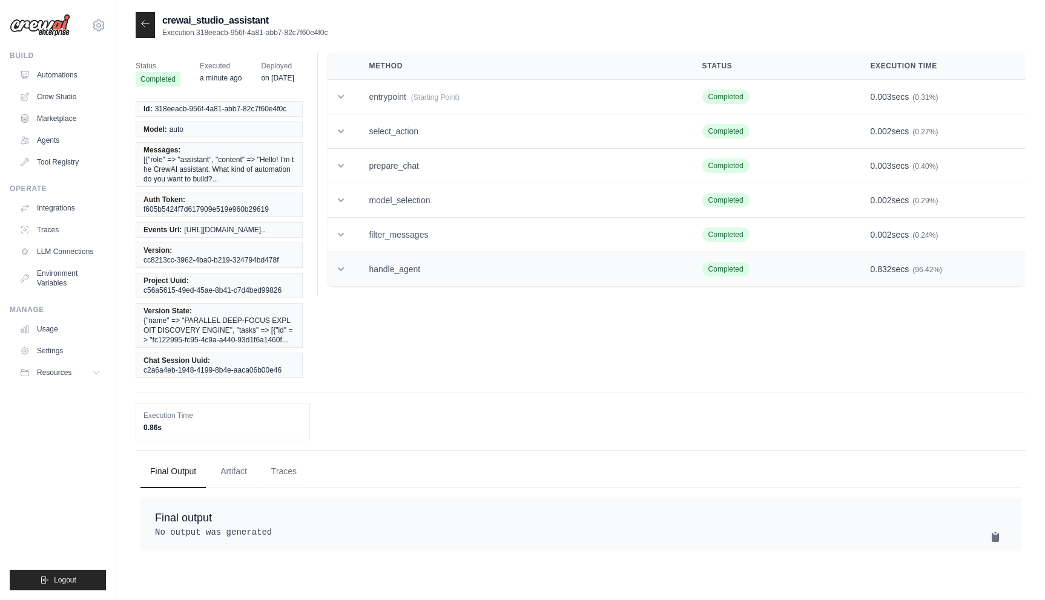
scroll to position [24, 0]
click at [493, 96] on td "entrypoint (Starting Point)" at bounding box center [520, 97] width 333 height 35
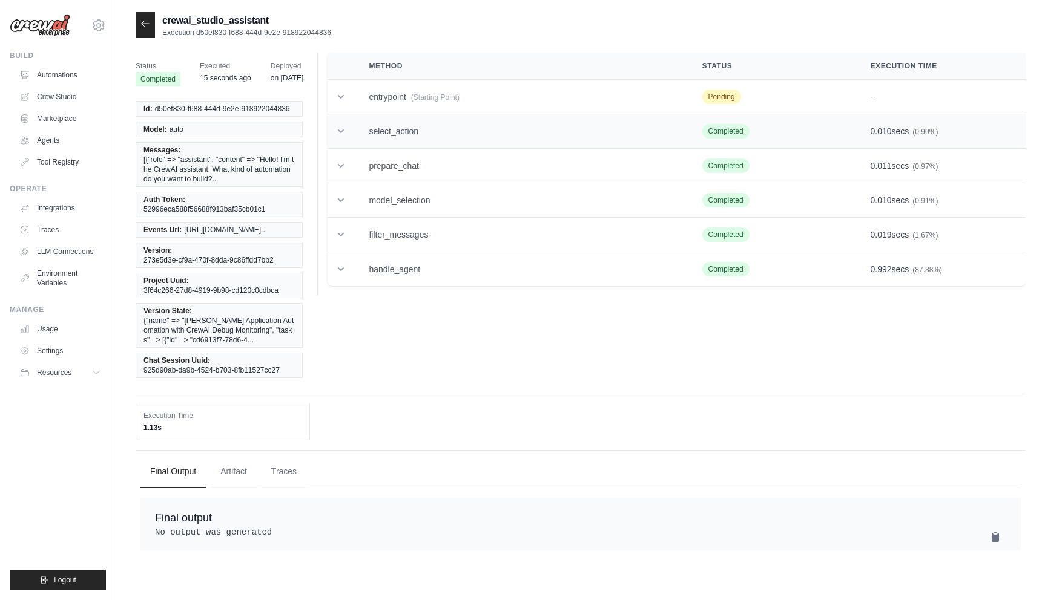
click at [493, 148] on td "select_action" at bounding box center [520, 131] width 333 height 35
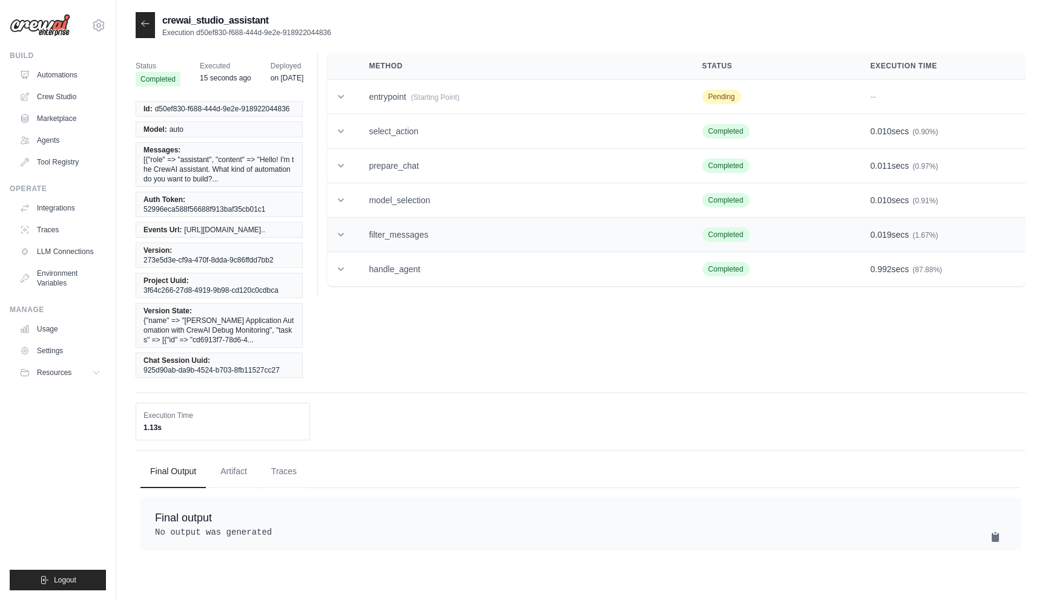
click at [494, 223] on td "filter_messages" at bounding box center [520, 235] width 333 height 35
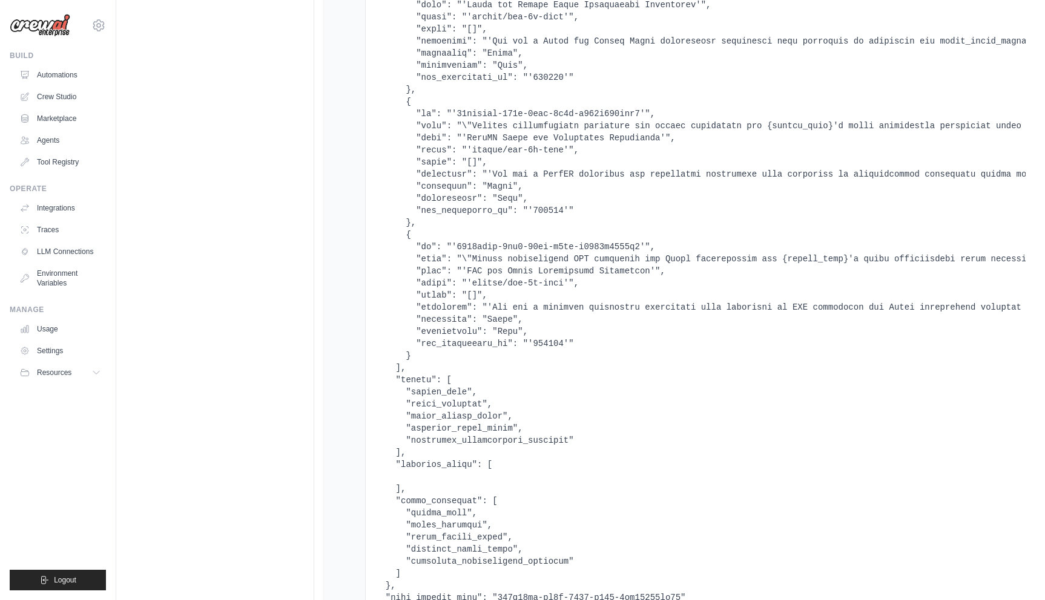
scroll to position [26430, 0]
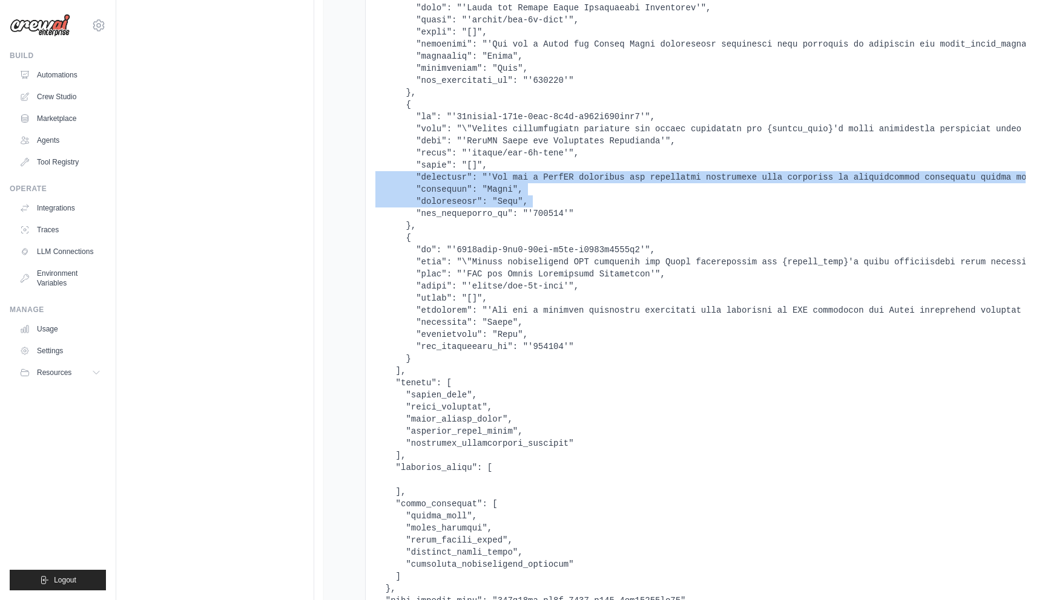
drag, startPoint x: 547, startPoint y: 196, endPoint x: 547, endPoint y: 182, distance: 13.9
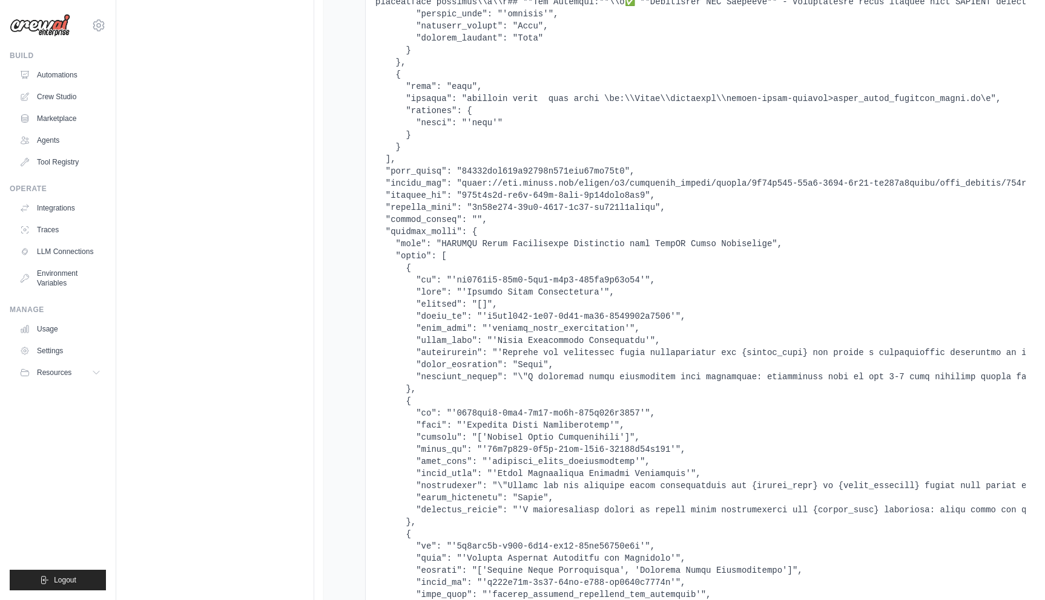
scroll to position [22798, 0]
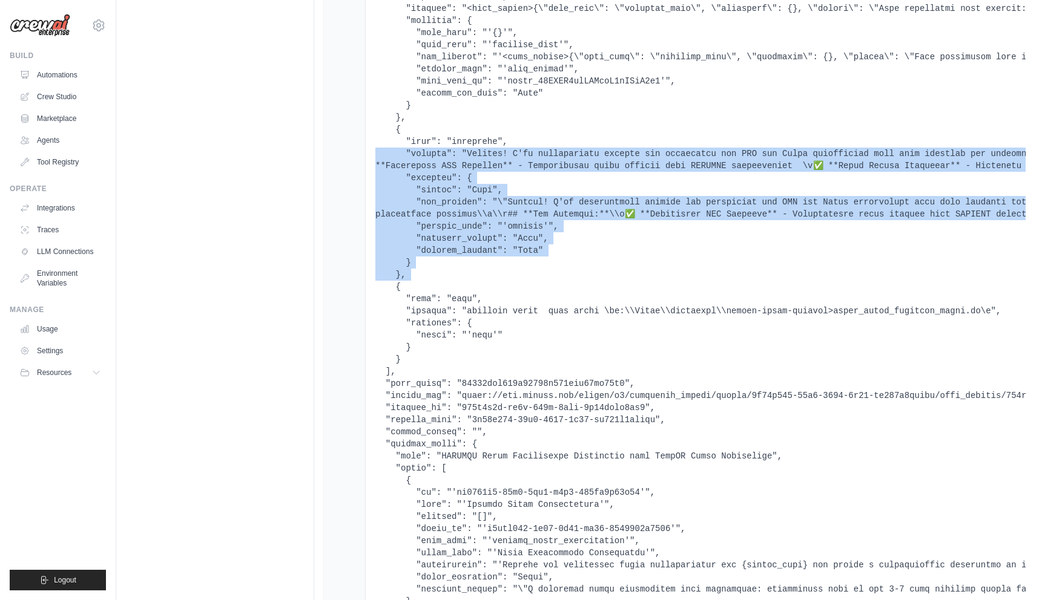
drag, startPoint x: 559, startPoint y: 158, endPoint x: 563, endPoint y: 274, distance: 116.3
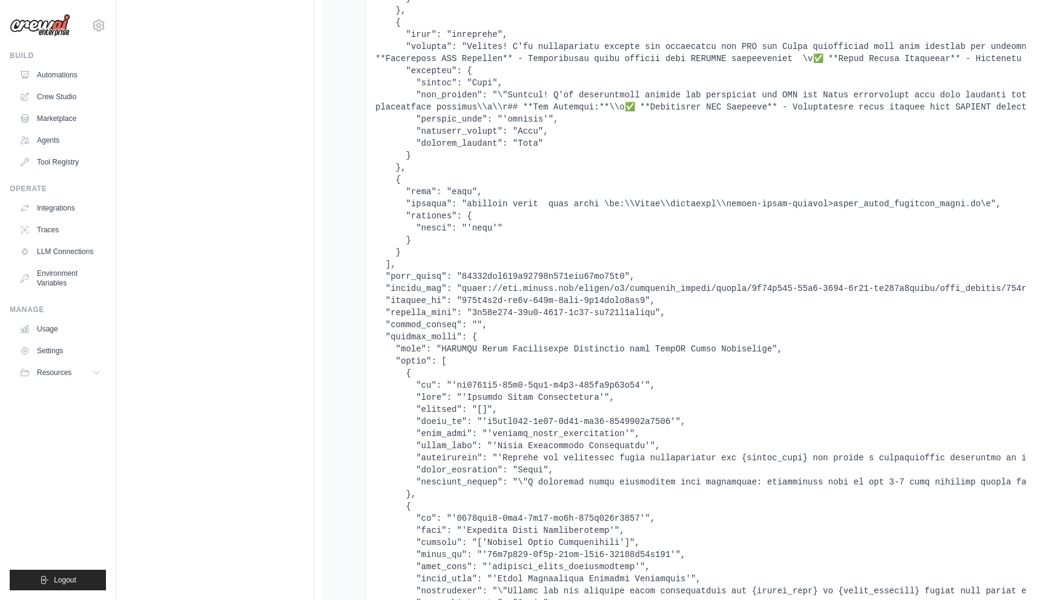
scroll to position [22944, 0]
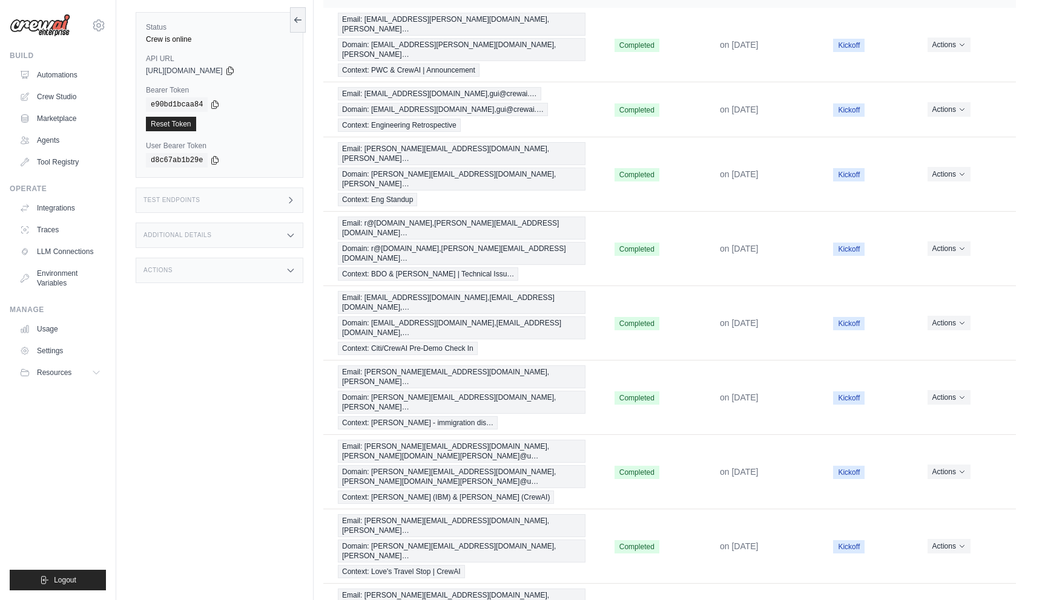
scroll to position [56, 0]
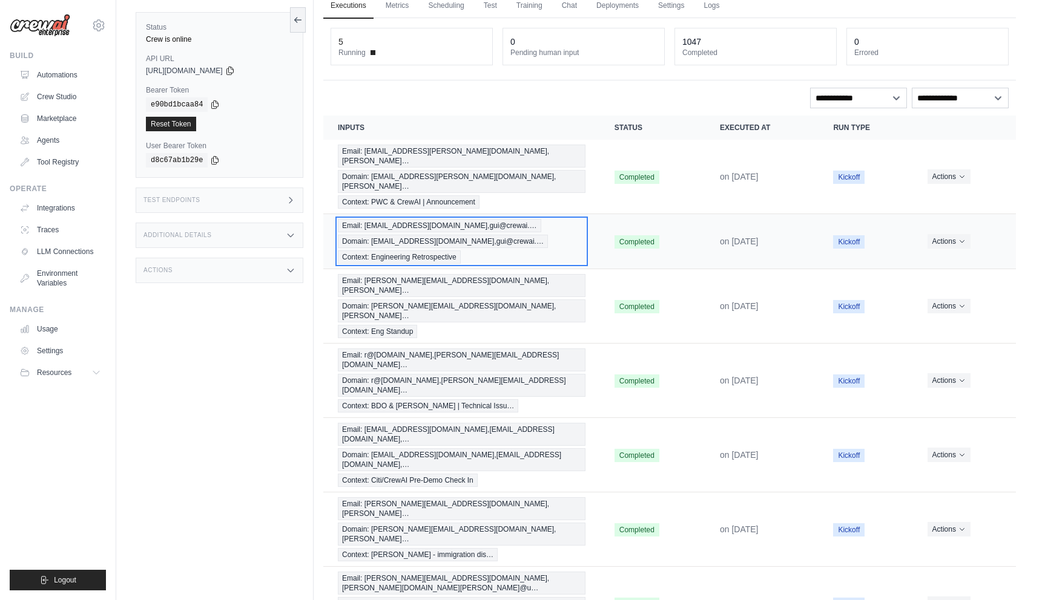
click at [461, 235] on span "Domain: [EMAIL_ADDRESS][DOMAIN_NAME],gui@crewai.…" at bounding box center [443, 241] width 210 height 13
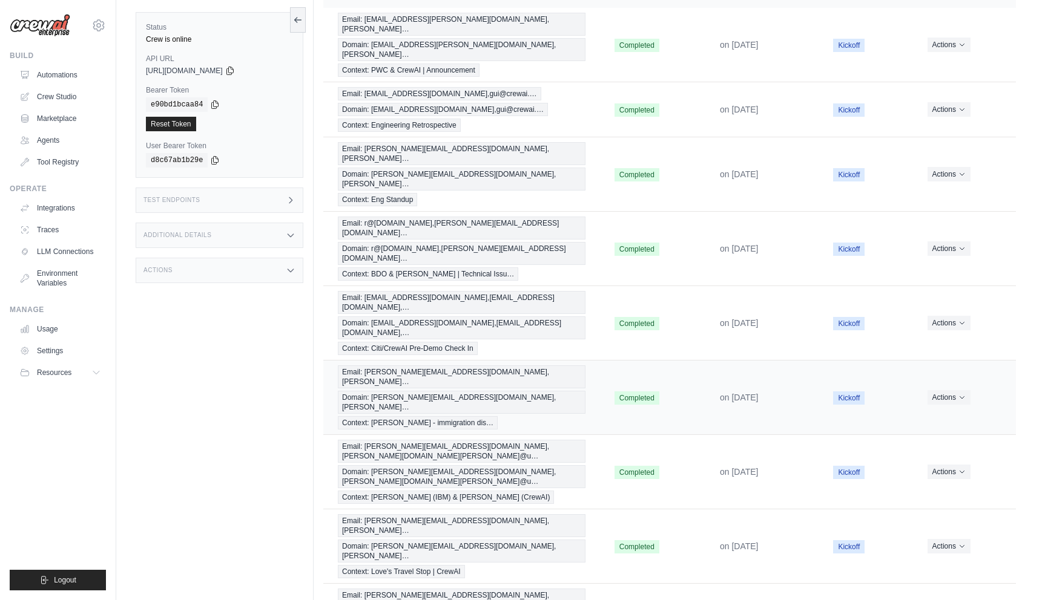
scroll to position [0, 0]
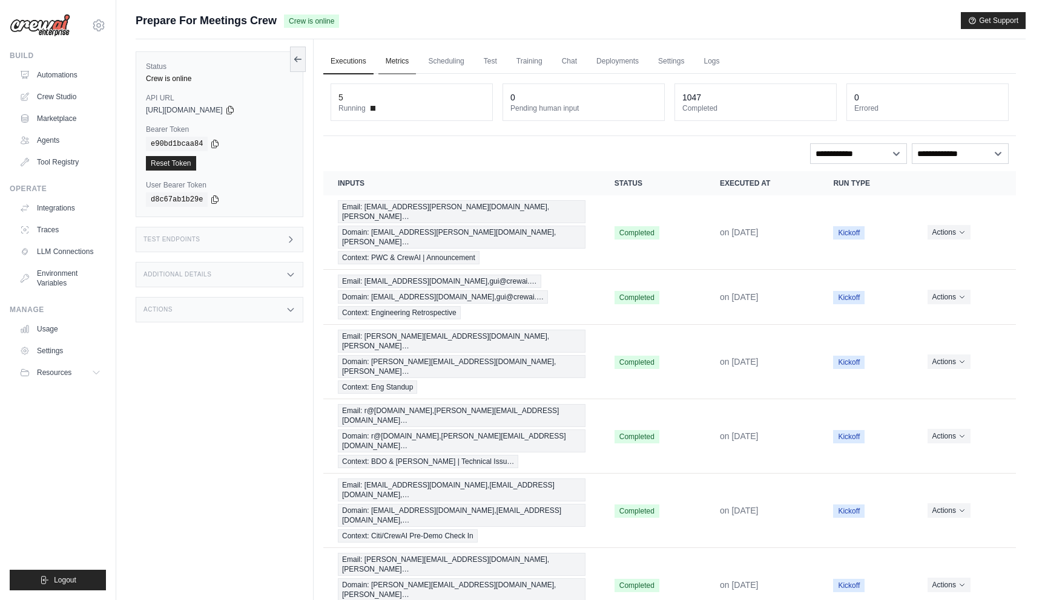
click at [399, 65] on link "Metrics" at bounding box center [397, 61] width 38 height 25
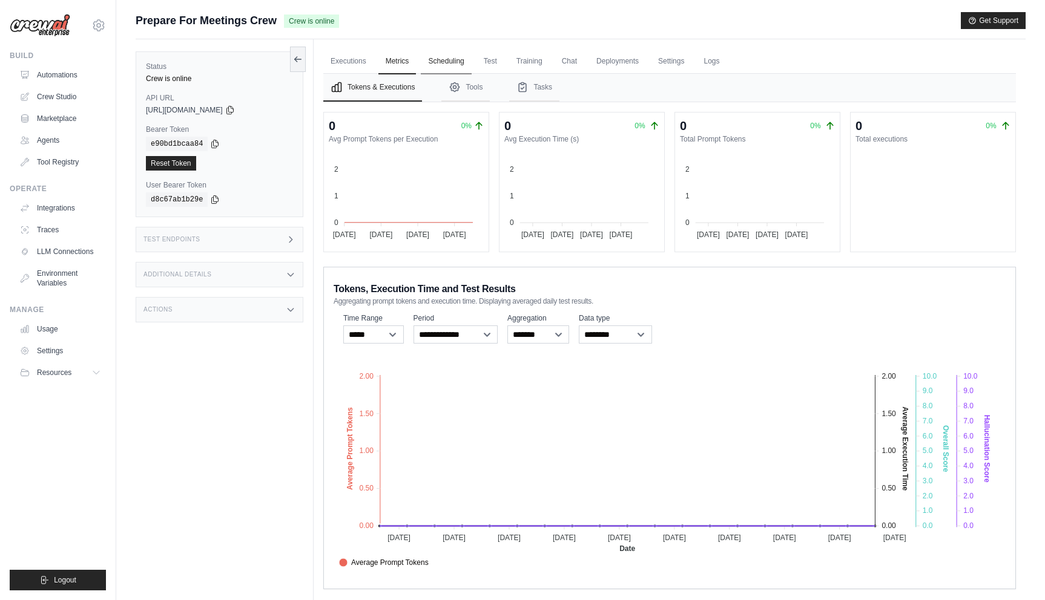
click at [451, 63] on link "Scheduling" at bounding box center [446, 61] width 50 height 25
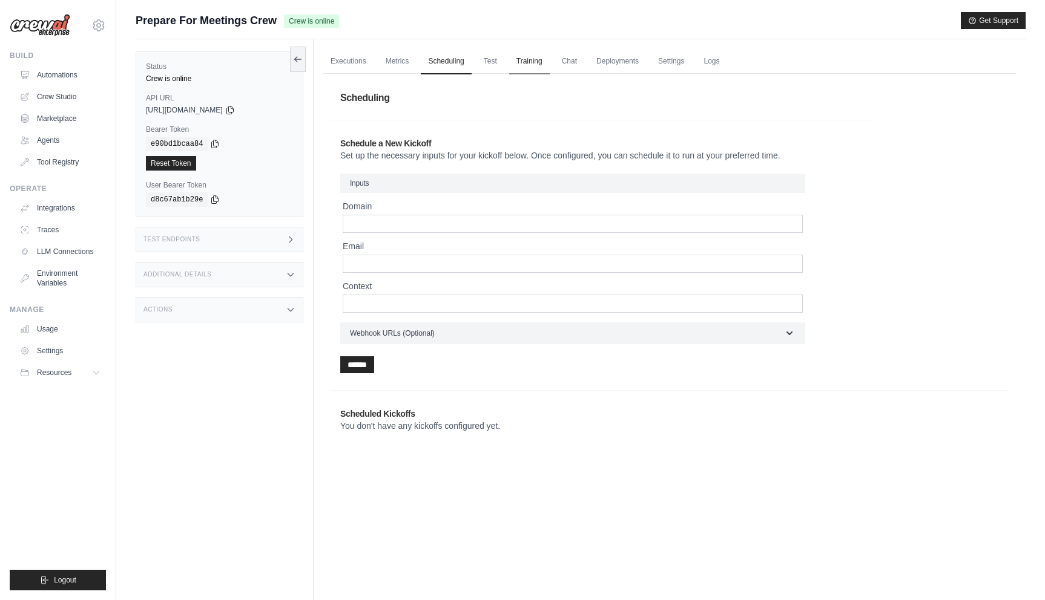
click at [515, 66] on link "Training" at bounding box center [529, 61] width 41 height 25
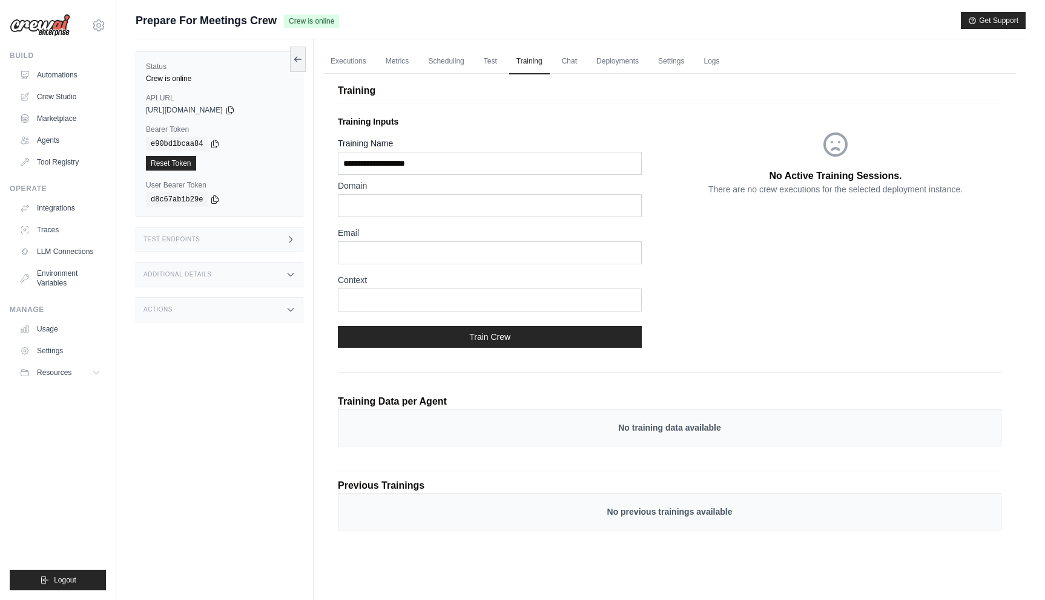
click at [200, 292] on div "Status Crew is online API URL copied https://prep-for-meeting-template-2a48f550…" at bounding box center [225, 339] width 178 height 600
click at [200, 306] on div "Actions" at bounding box center [220, 309] width 168 height 25
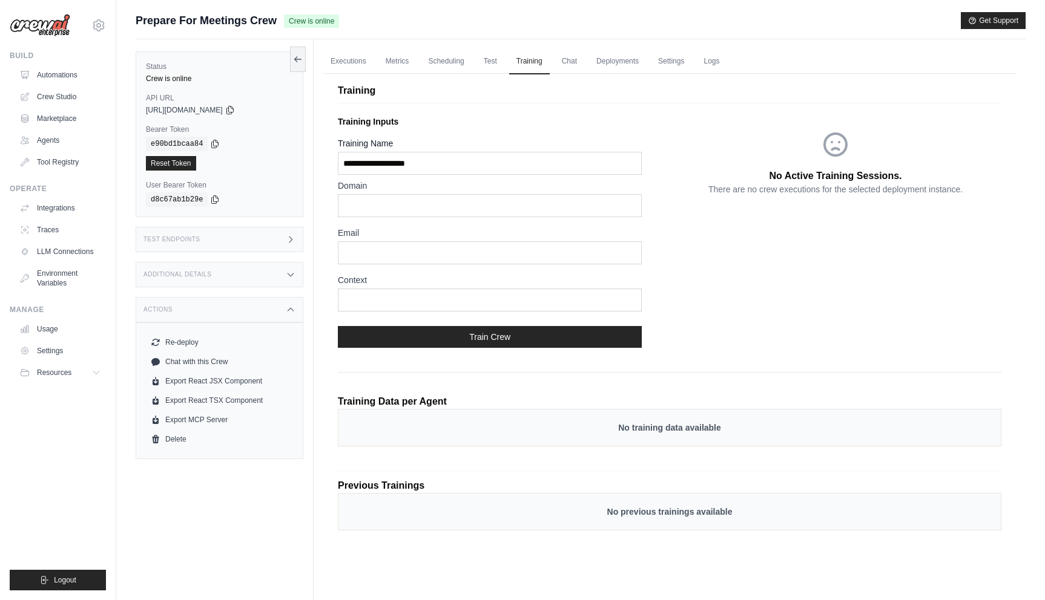
click at [204, 270] on div "Additional Details" at bounding box center [220, 274] width 168 height 25
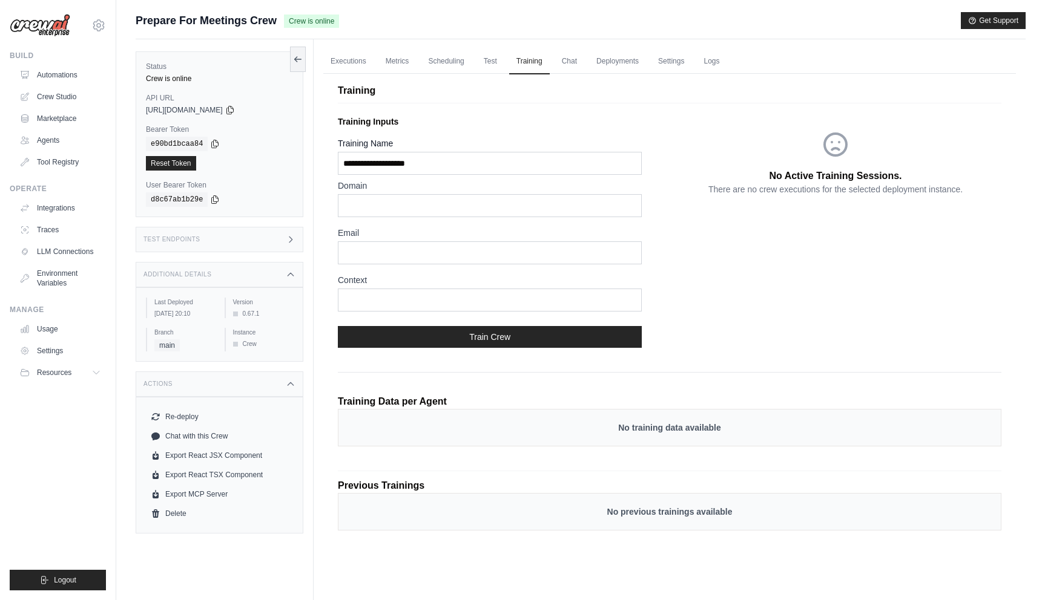
drag, startPoint x: 243, startPoint y: 315, endPoint x: 258, endPoint y: 315, distance: 14.5
click at [258, 315] on div "0.67.1" at bounding box center [263, 313] width 61 height 9
click at [92, 19] on div "vinicius@crewai.com CrewAI Internal Org ✓ Vini Org CrewAI Demo Account Docusign…" at bounding box center [58, 19] width 96 height 39
click at [99, 27] on icon at bounding box center [99, 26] width 4 height 4
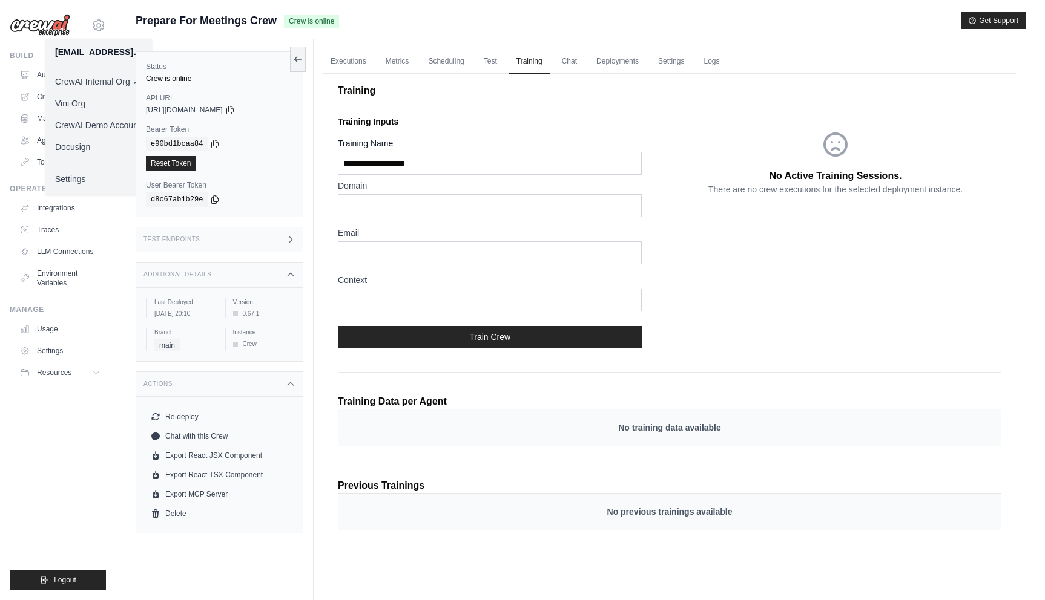
click at [117, 76] on link "CrewAI Internal Org ✓" at bounding box center [98, 82] width 107 height 22
click at [112, 98] on link "Vini Org" at bounding box center [98, 104] width 107 height 22
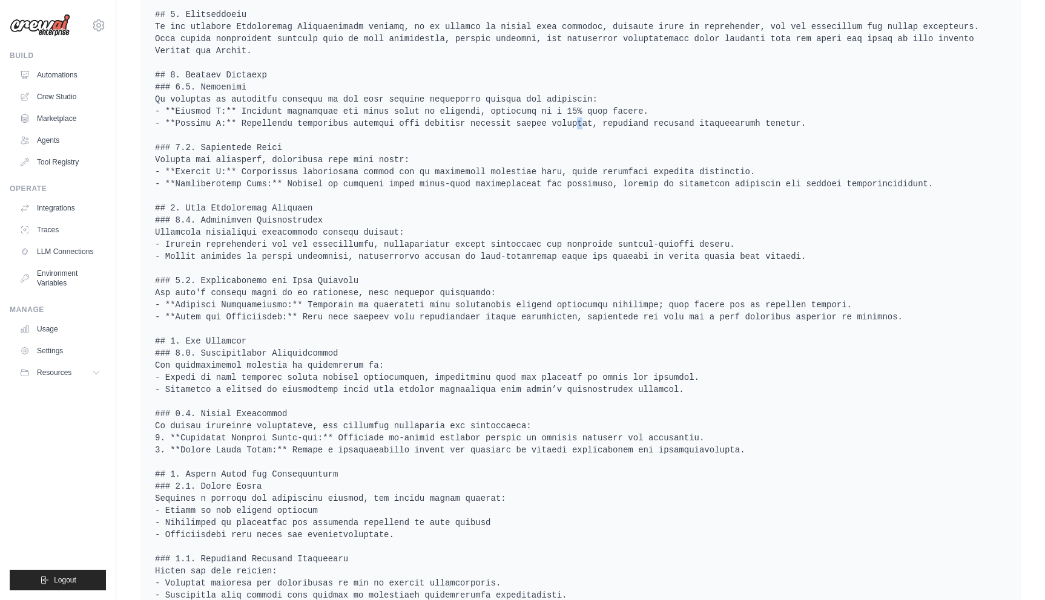
scroll to position [474, 0]
click at [362, 98] on pre at bounding box center [580, 326] width 851 height 678
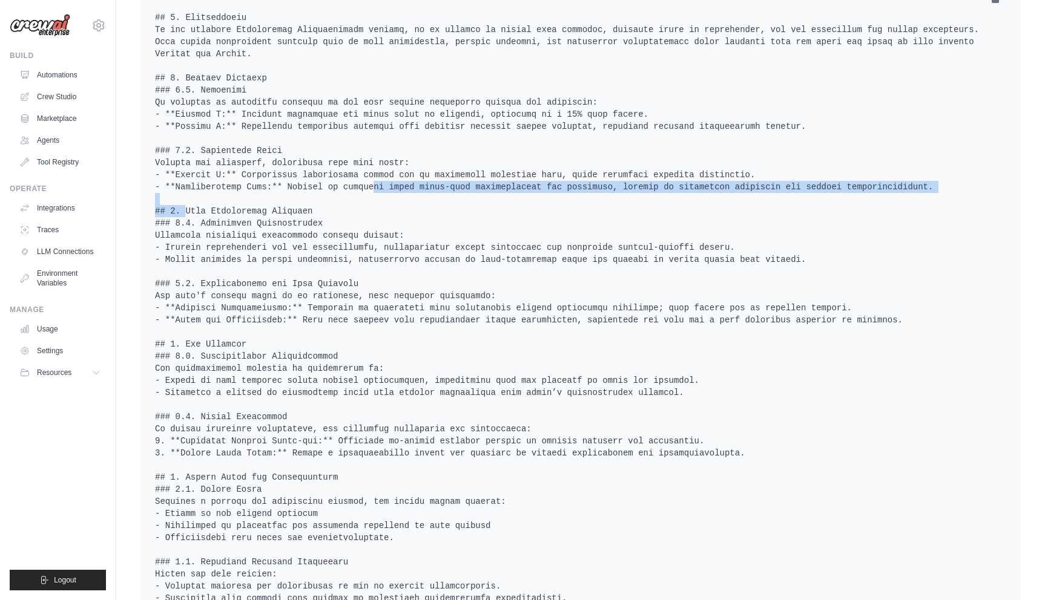
click at [362, 93] on pre at bounding box center [580, 326] width 851 height 678
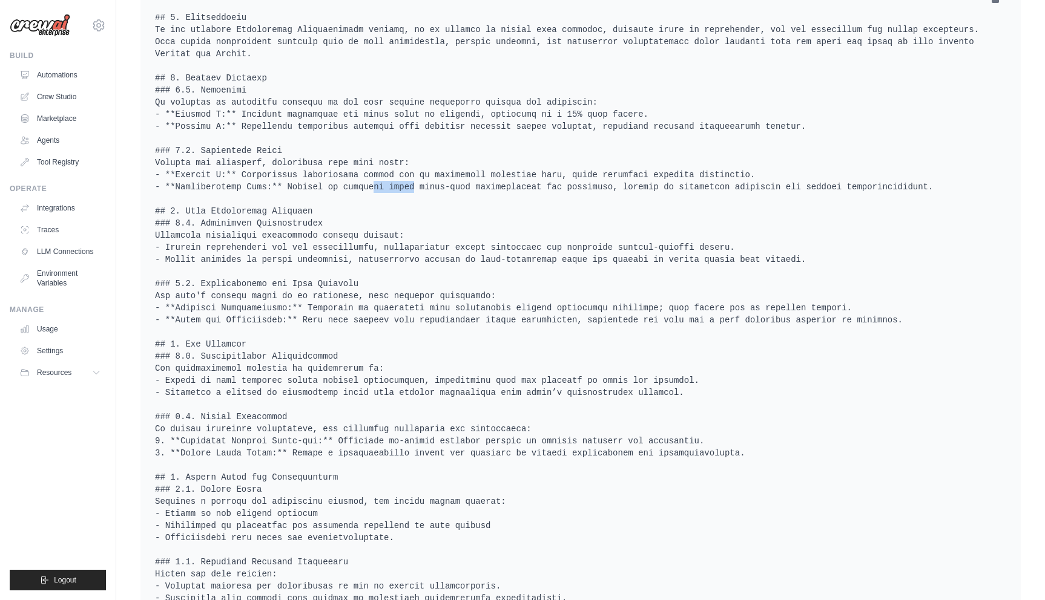
click at [362, 93] on pre at bounding box center [580, 326] width 851 height 678
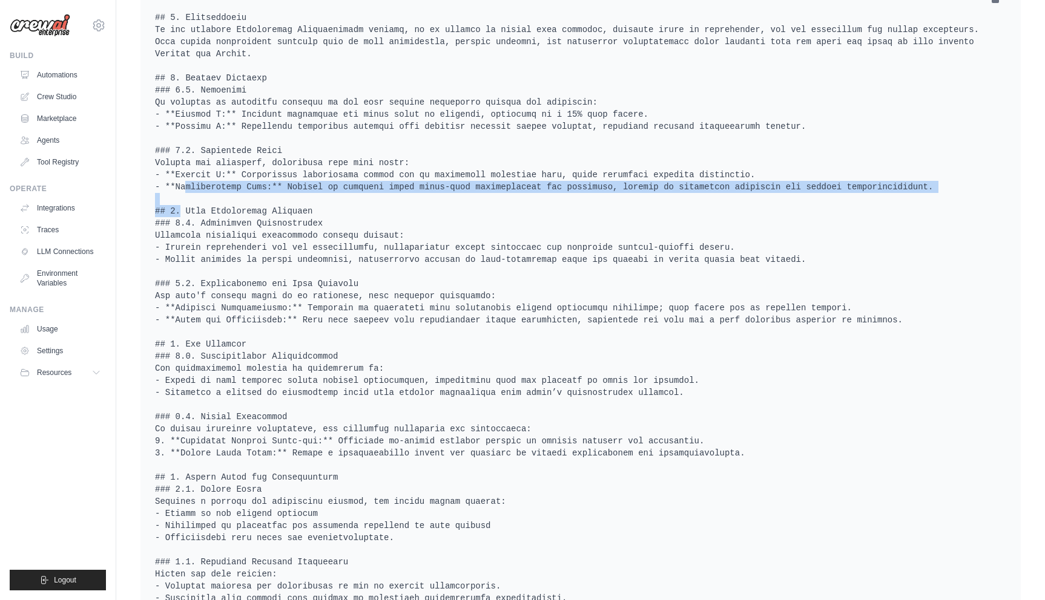
click at [362, 93] on pre at bounding box center [580, 326] width 851 height 678
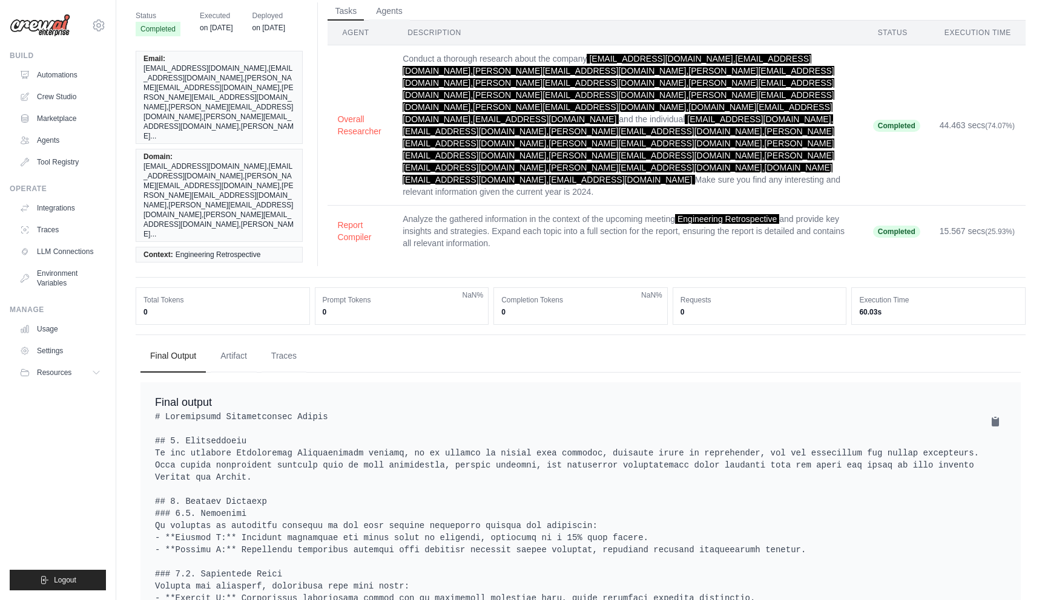
scroll to position [0, 0]
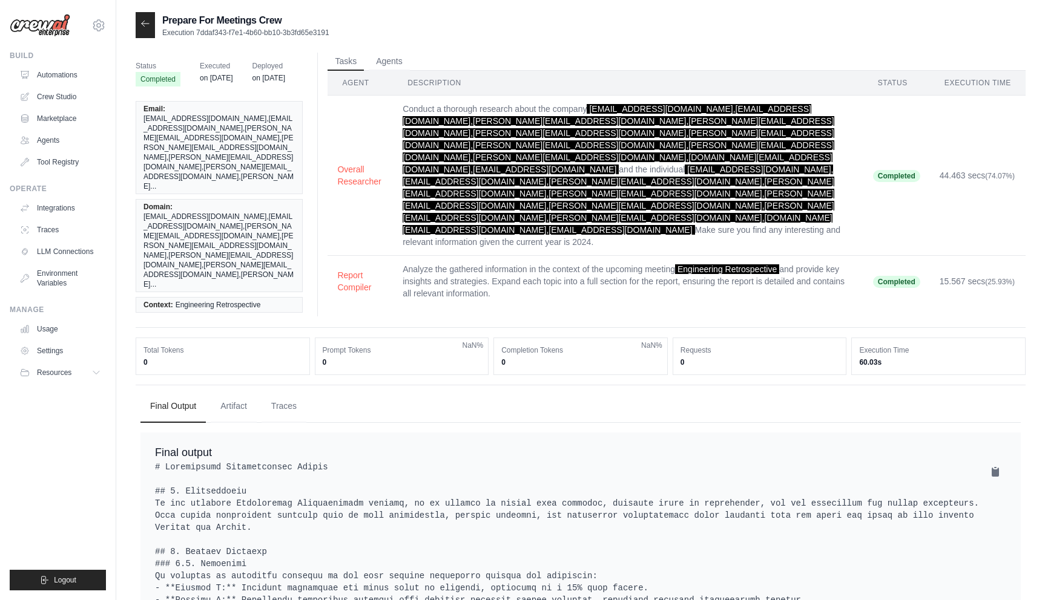
click at [546, 256] on td "Analyze the gathered information in the context of the upcoming meeting Enginee…" at bounding box center [628, 281] width 470 height 51
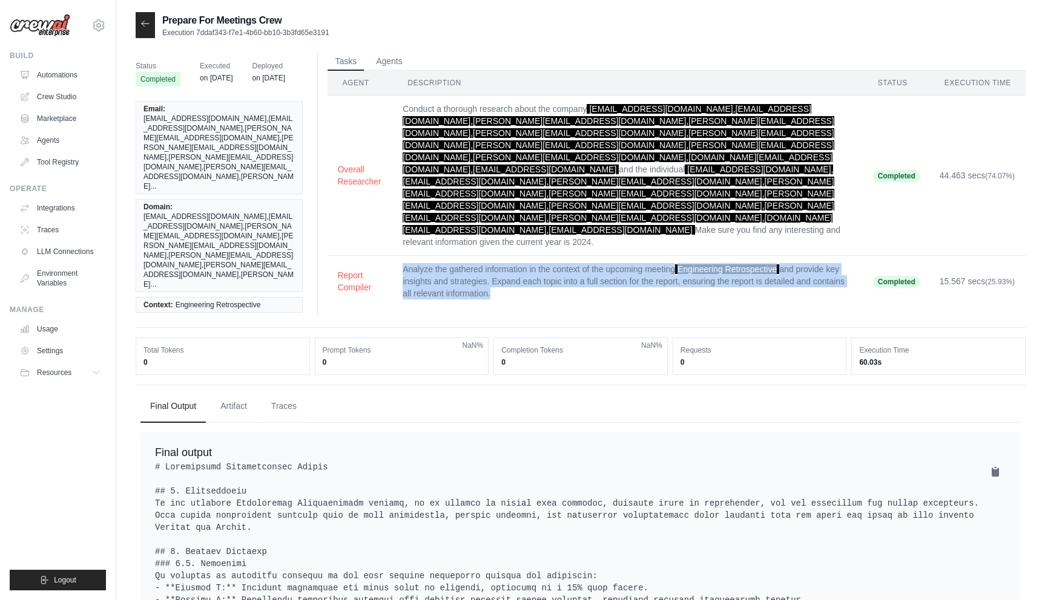
click at [546, 165] on td "Conduct a thorough research about the company [EMAIL_ADDRESS][DOMAIN_NAME],[EMA…" at bounding box center [628, 176] width 470 height 160
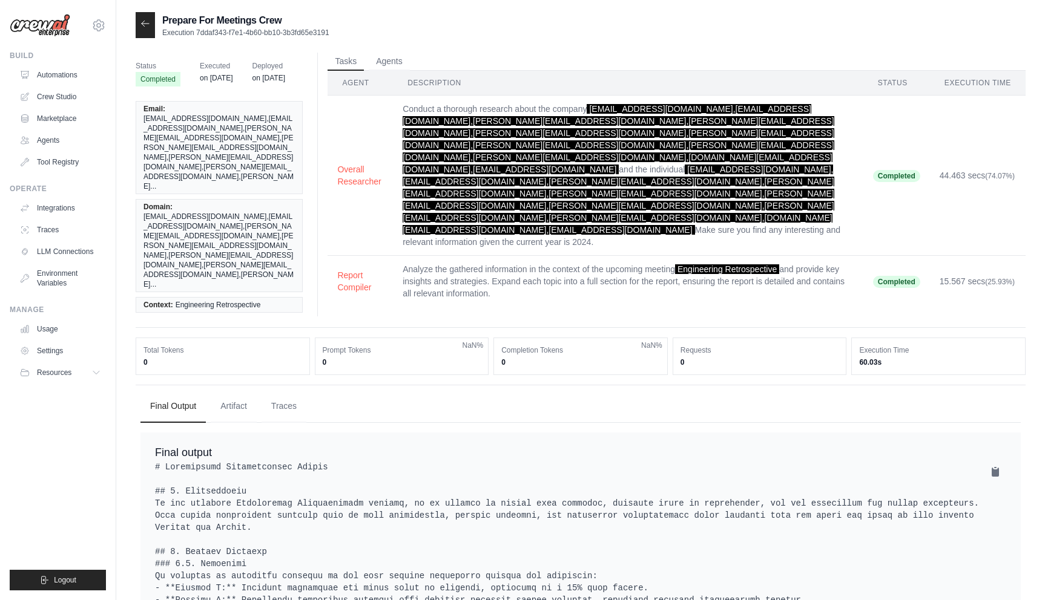
click at [546, 165] on td "Conduct a thorough research about the company [EMAIL_ADDRESS][DOMAIN_NAME],[EMA…" at bounding box center [628, 176] width 470 height 160
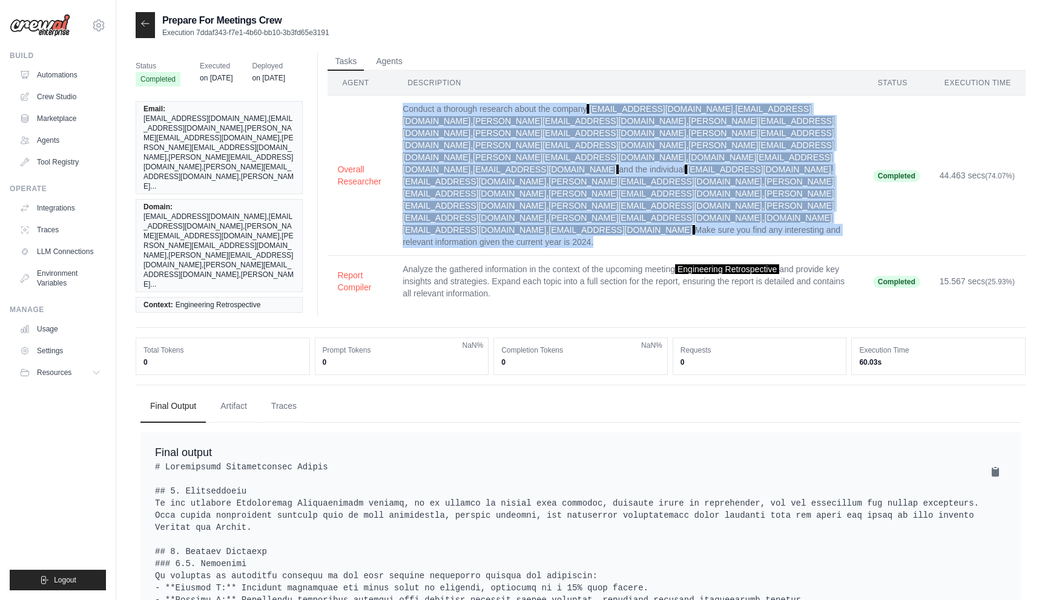
click at [546, 165] on td "Conduct a thorough research about the company [EMAIL_ADDRESS][DOMAIN_NAME],[EMA…" at bounding box center [628, 176] width 470 height 160
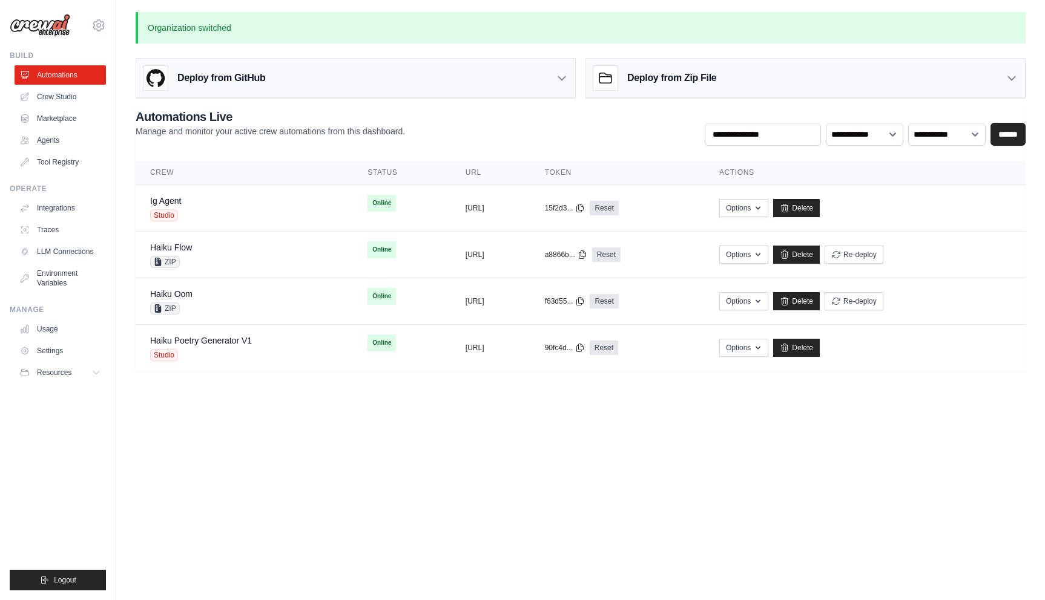
click at [529, 505] on body "[EMAIL_ADDRESS][DOMAIN_NAME] CrewAI Internal Org Vini Org ✓ CrewAI Demo Account…" at bounding box center [522, 300] width 1045 height 600
